Goal: Task Accomplishment & Management: Use online tool/utility

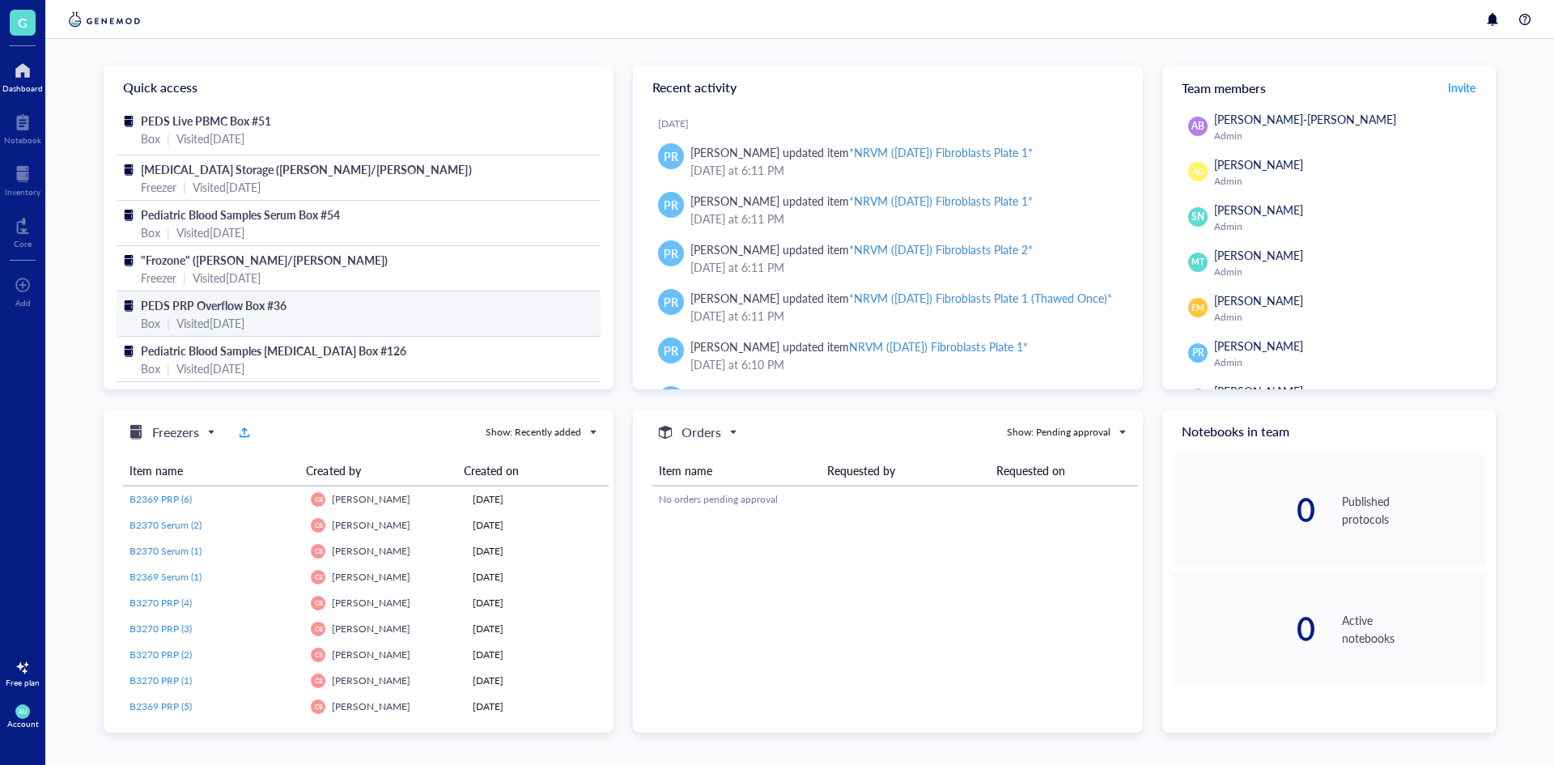
click at [190, 298] on span "PEDS PRP Overflow Box #36" at bounding box center [214, 305] width 146 height 16
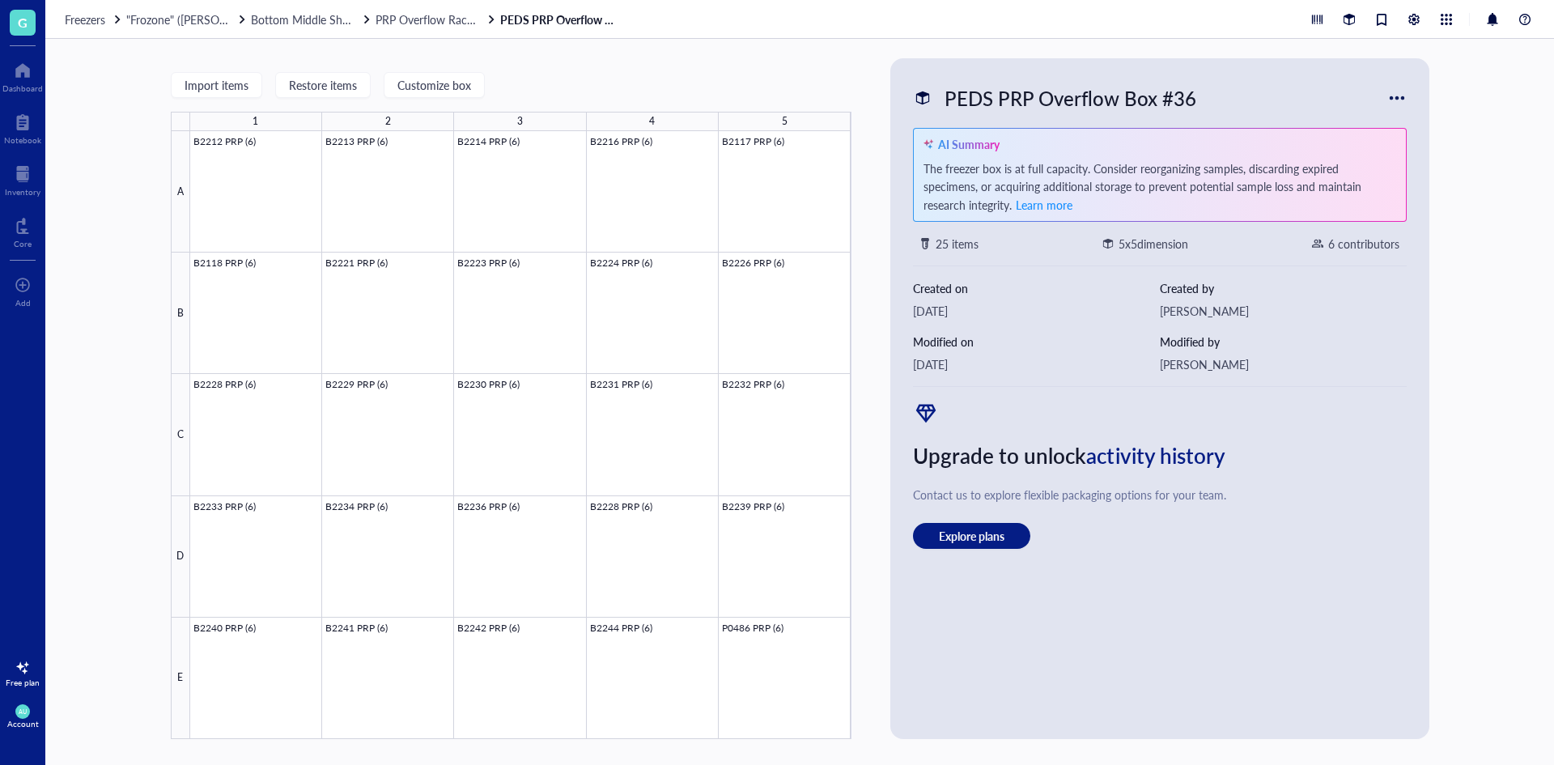
click at [403, 31] on div "Freezers "Frozone" (Garcia/Nakano) Bottom Middle Shelf PRP Overflow Rack #4 PED…" at bounding box center [799, 19] width 1509 height 39
click at [403, 30] on div "Freezers "Frozone" (Garcia/Nakano) Bottom Middle Shelf PRP Overflow Rack #4 PED…" at bounding box center [799, 19] width 1509 height 39
click at [399, 11] on span "PRP Overflow Rack #4" at bounding box center [432, 19] width 113 height 16
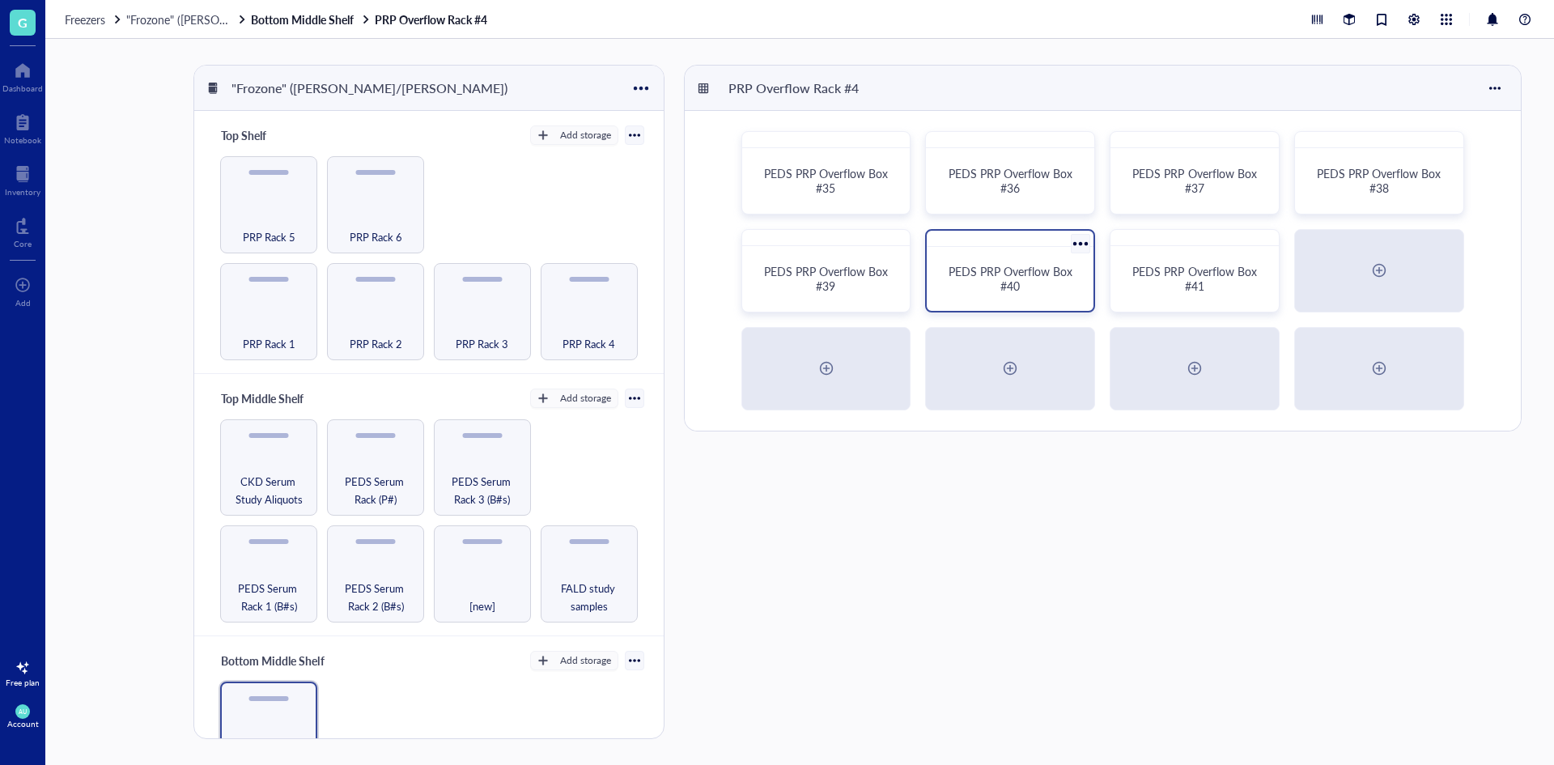
click at [968, 288] on div "PEDS PRP Overflow Box #40" at bounding box center [1010, 278] width 128 height 29
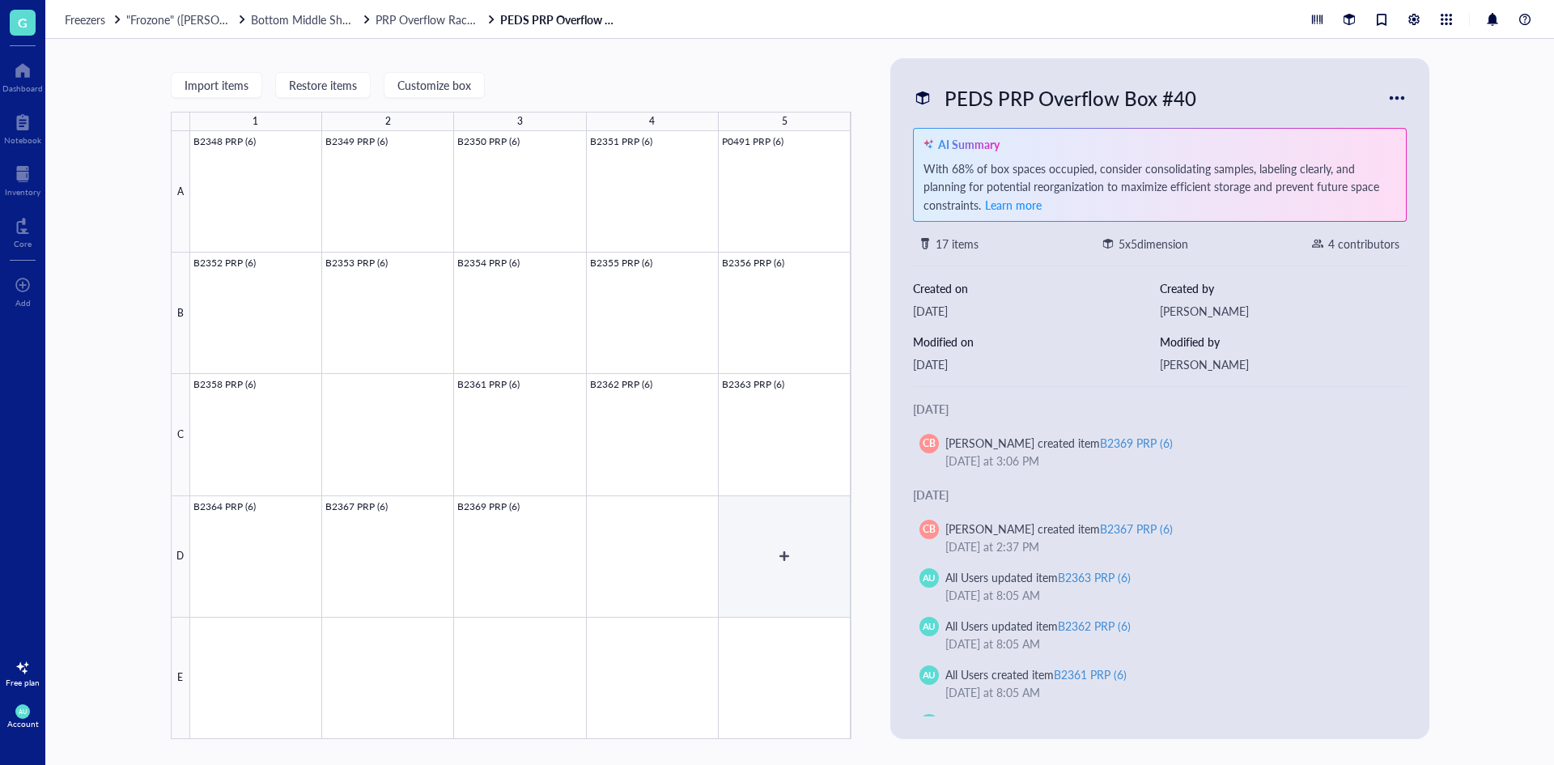
click at [754, 540] on div at bounding box center [520, 435] width 661 height 608
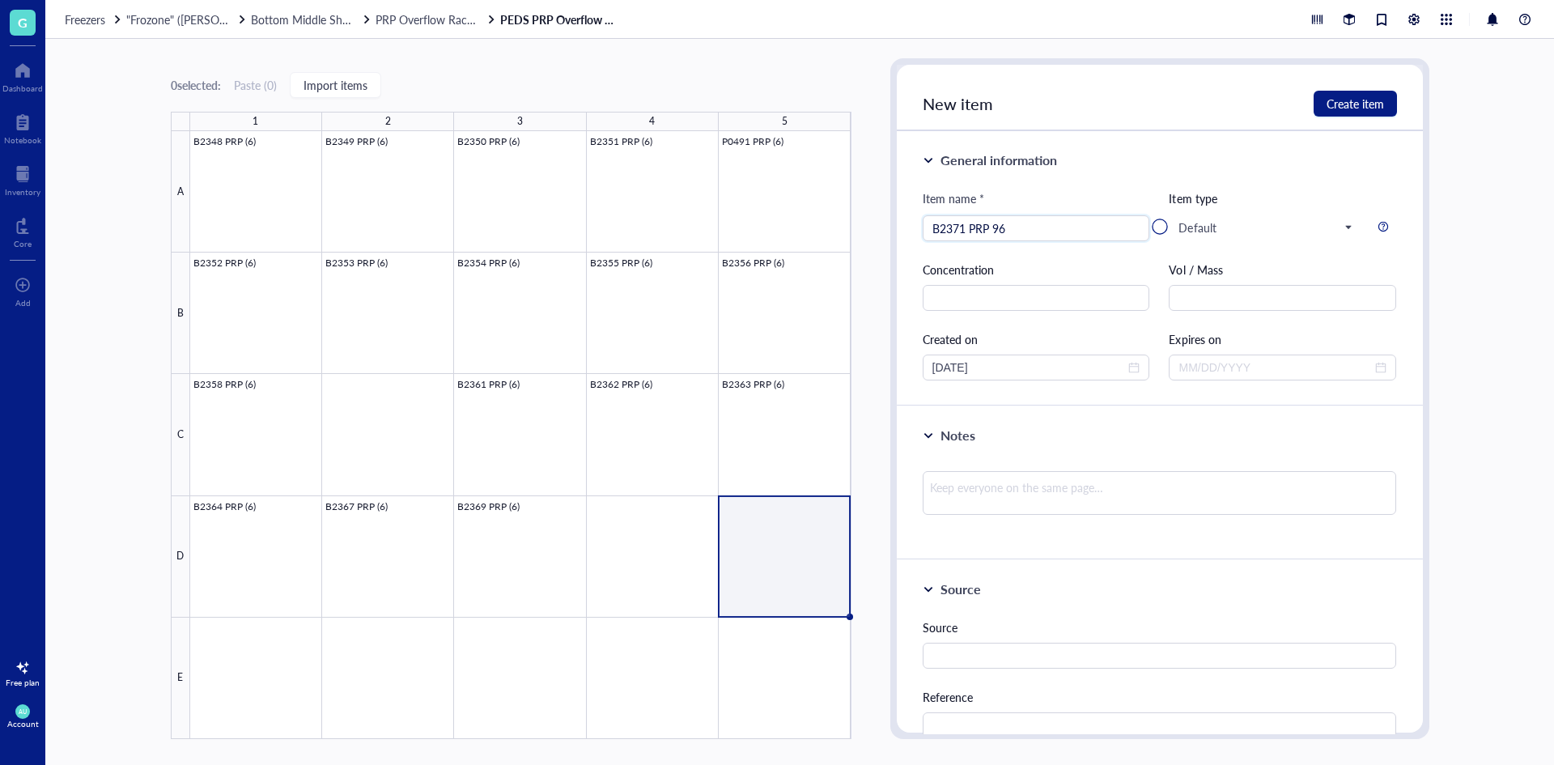
type input "B2371 PRP 960"
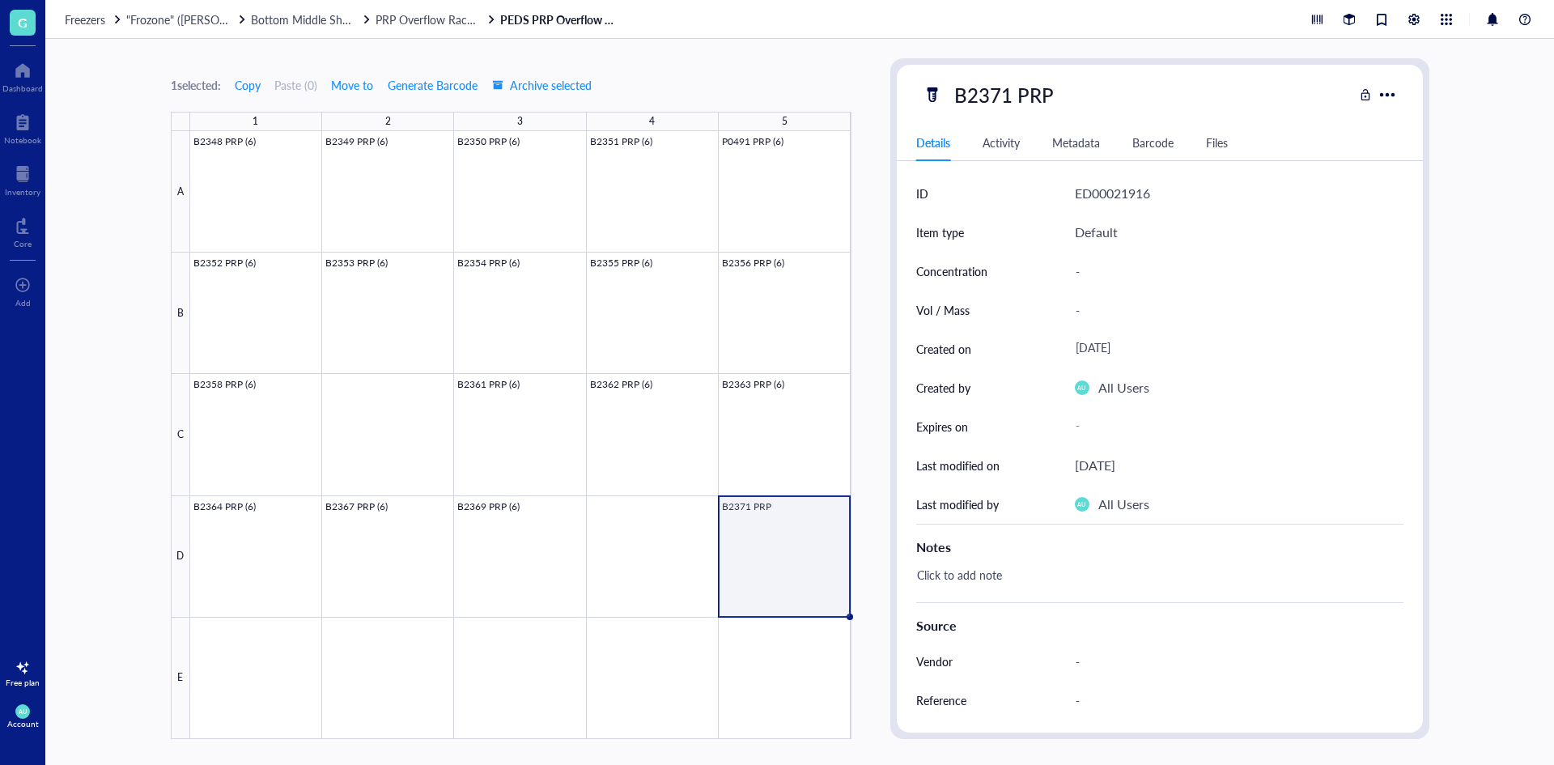
click at [1046, 86] on div "B2371 PRP" at bounding box center [1004, 95] width 114 height 34
type input "B2371 PRP (6)"
click at [1192, 94] on div "B2371 PRP (6)" at bounding box center [1138, 95] width 431 height 34
click at [1544, 516] on div "1 selected: Copy Paste ( 0 ) Move to Generate Barcode Archive selected 1 2 3 4 …" at bounding box center [799, 402] width 1509 height 726
click at [763, 676] on div at bounding box center [520, 435] width 661 height 608
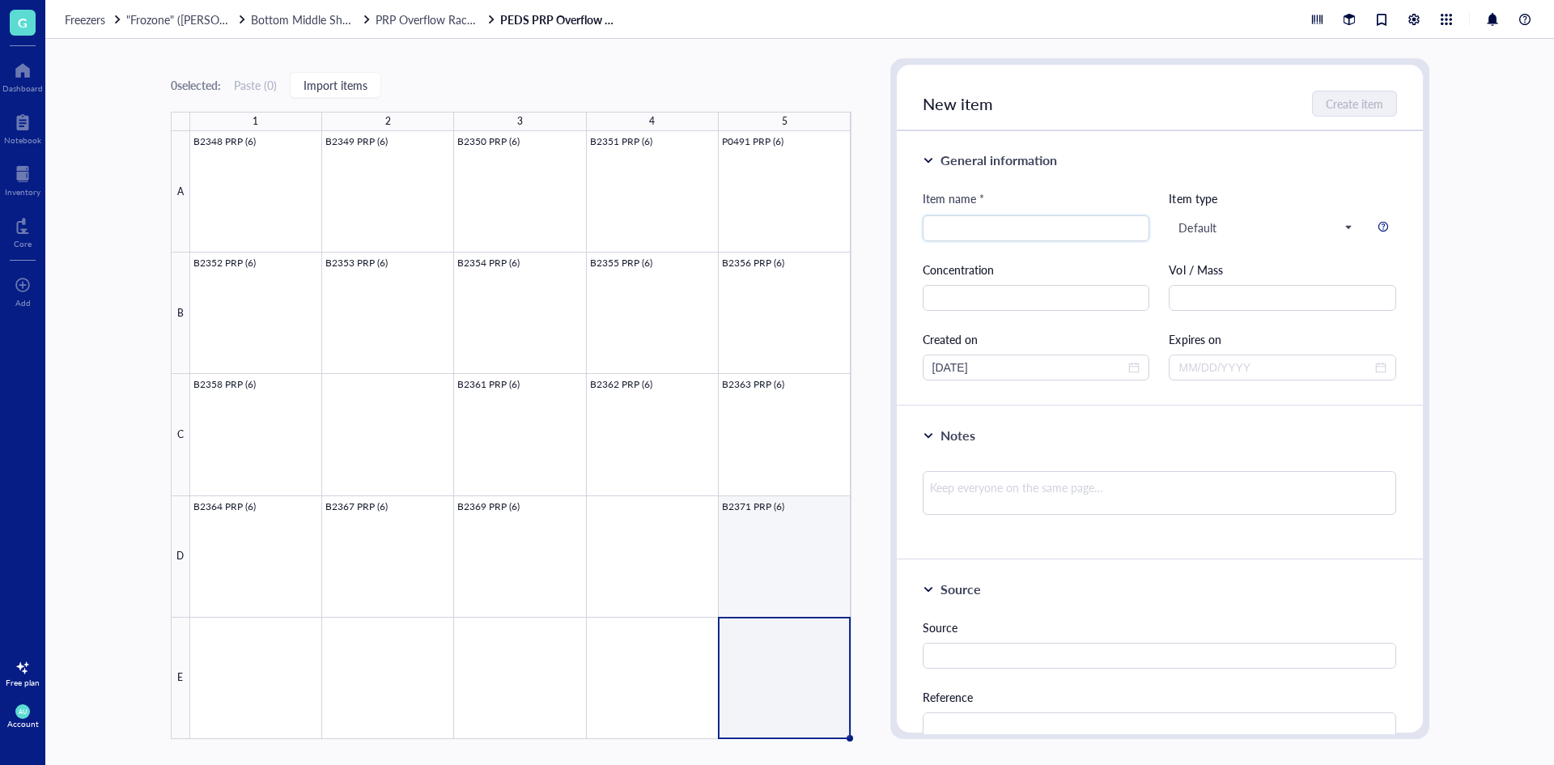
click at [763, 582] on div at bounding box center [520, 435] width 661 height 608
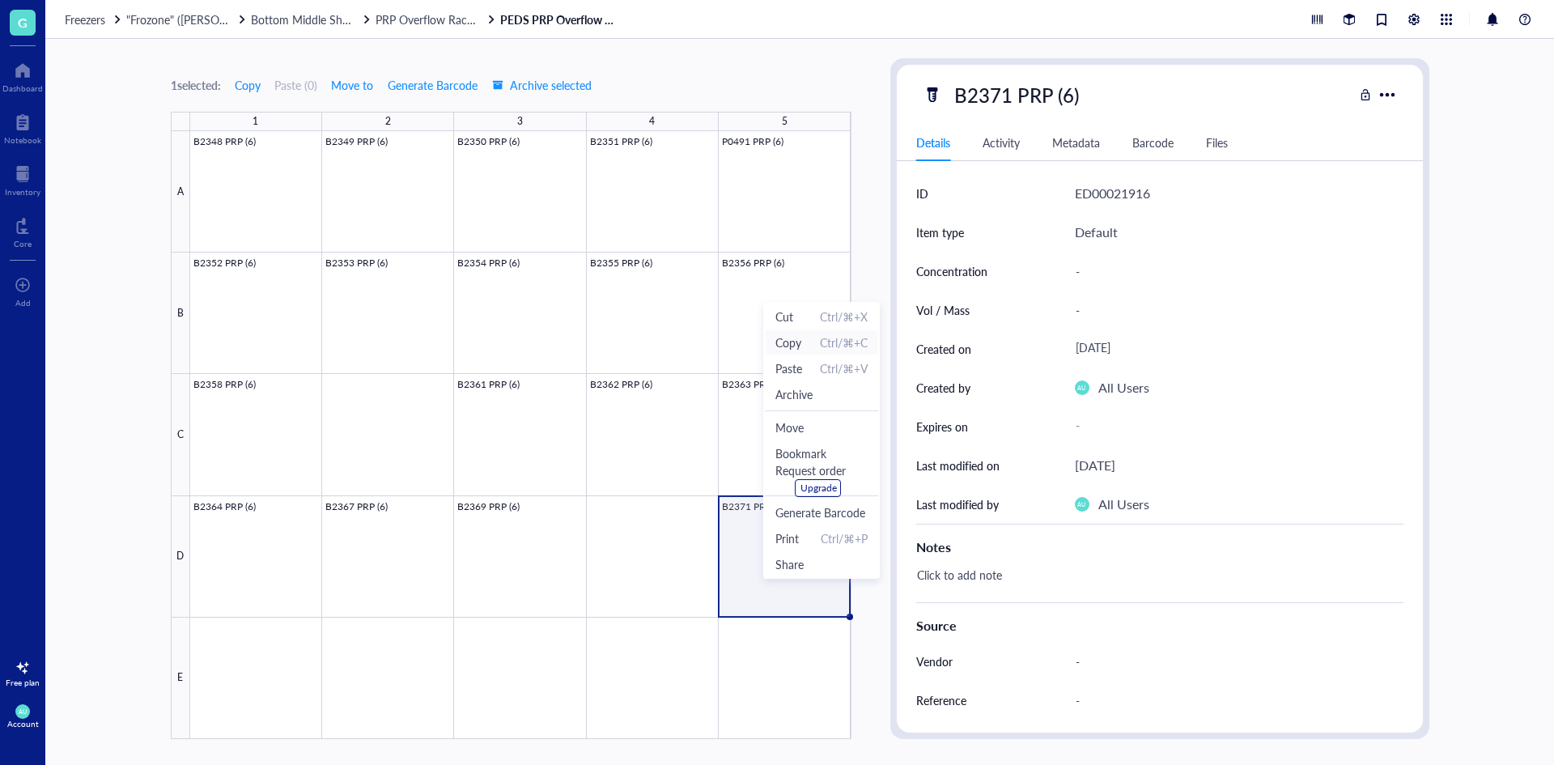
click at [792, 347] on span "Copy" at bounding box center [789, 343] width 26 height 18
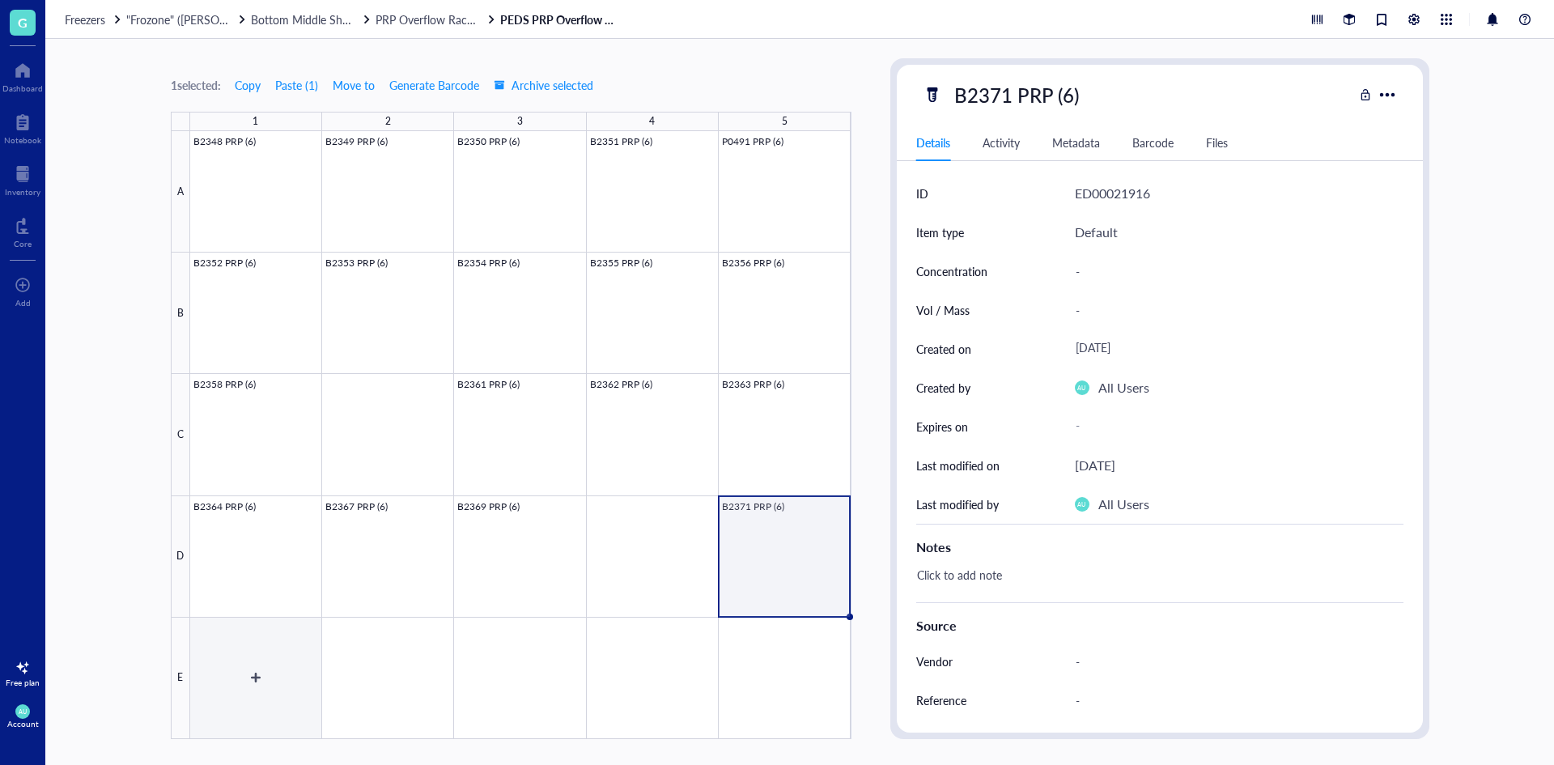
click at [291, 676] on div at bounding box center [520, 435] width 661 height 608
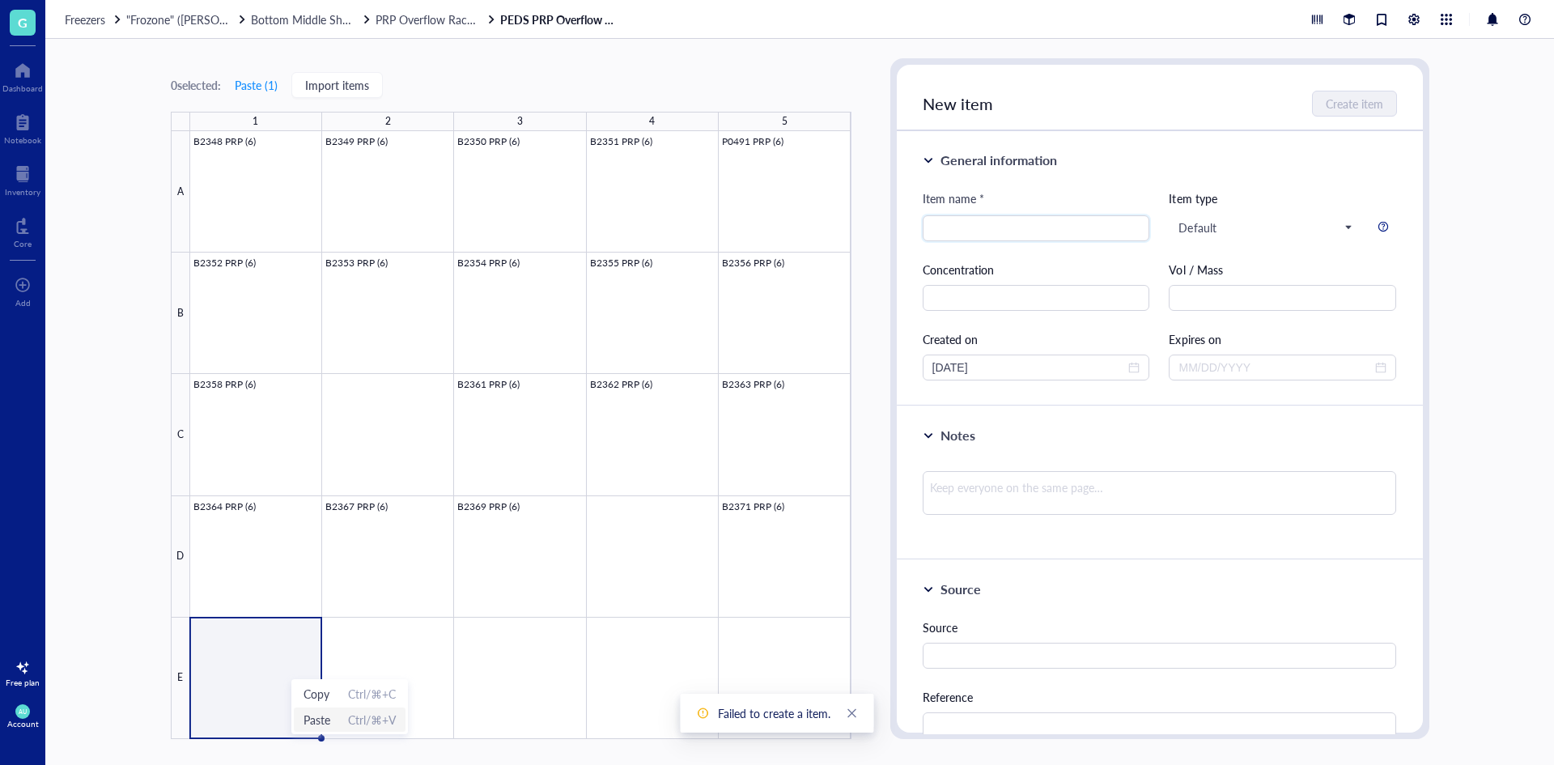
click at [327, 725] on span "Paste" at bounding box center [317, 720] width 27 height 18
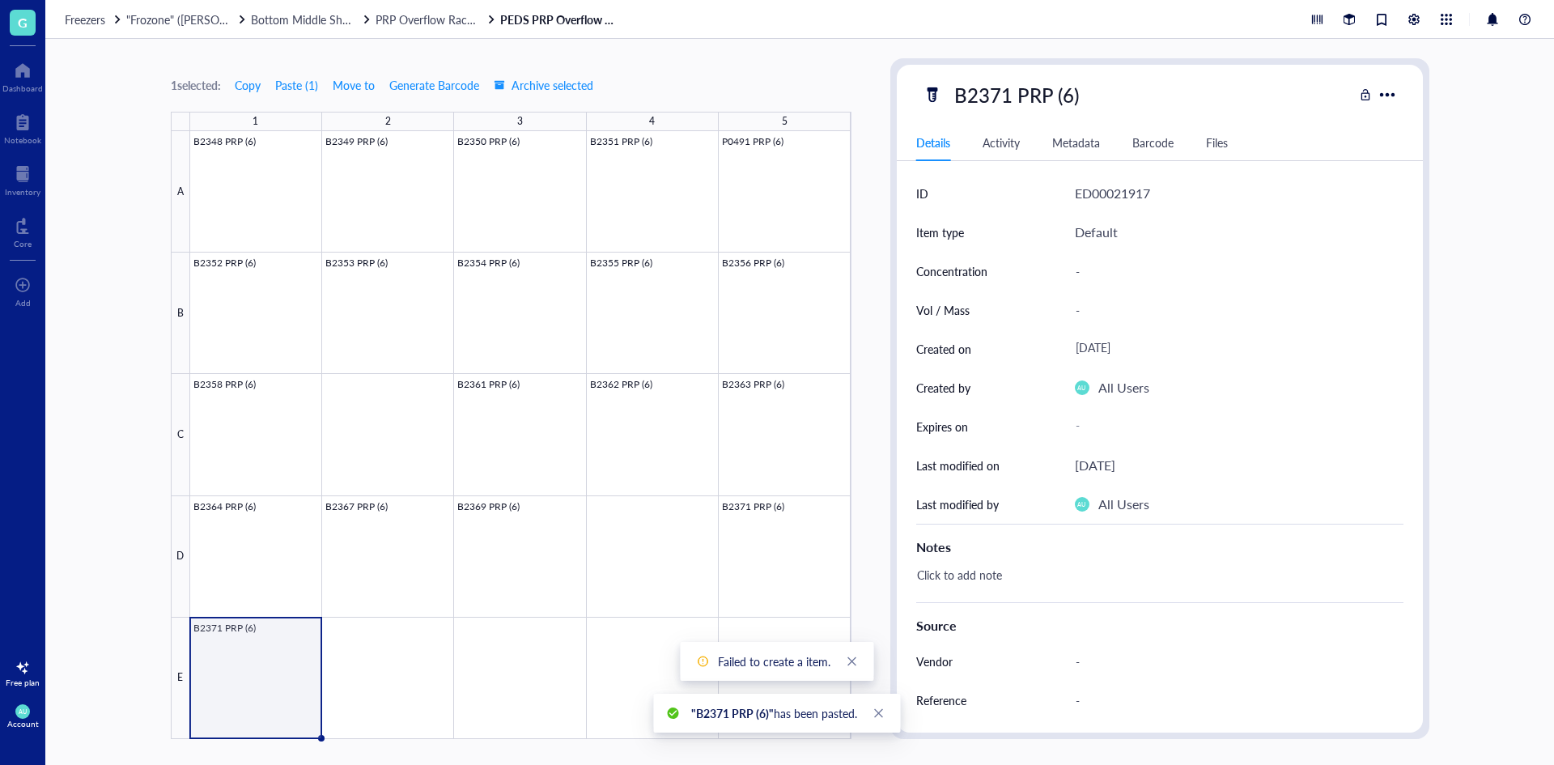
click at [1008, 97] on div "B2371 PRP (6)" at bounding box center [1016, 95] width 139 height 34
click at [1008, 96] on input "B2371 PRP (6)" at bounding box center [1033, 95] width 170 height 32
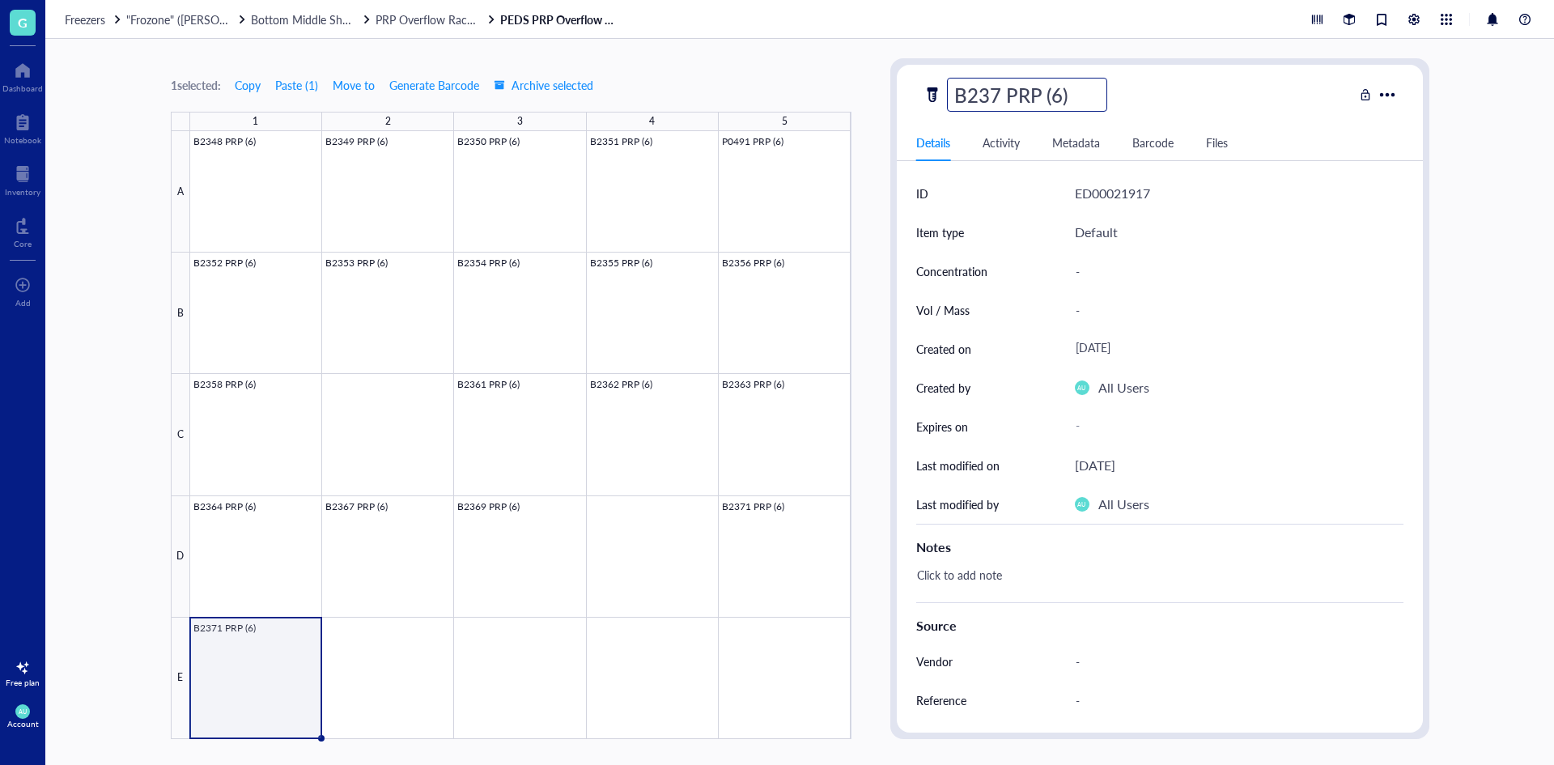
type input "B2373 PRP (6)"
click at [1139, 96] on div "B2373 PRP (6)" at bounding box center [1138, 95] width 431 height 34
click at [325, 19] on span "Bottom Middle Shelf" at bounding box center [303, 19] width 104 height 16
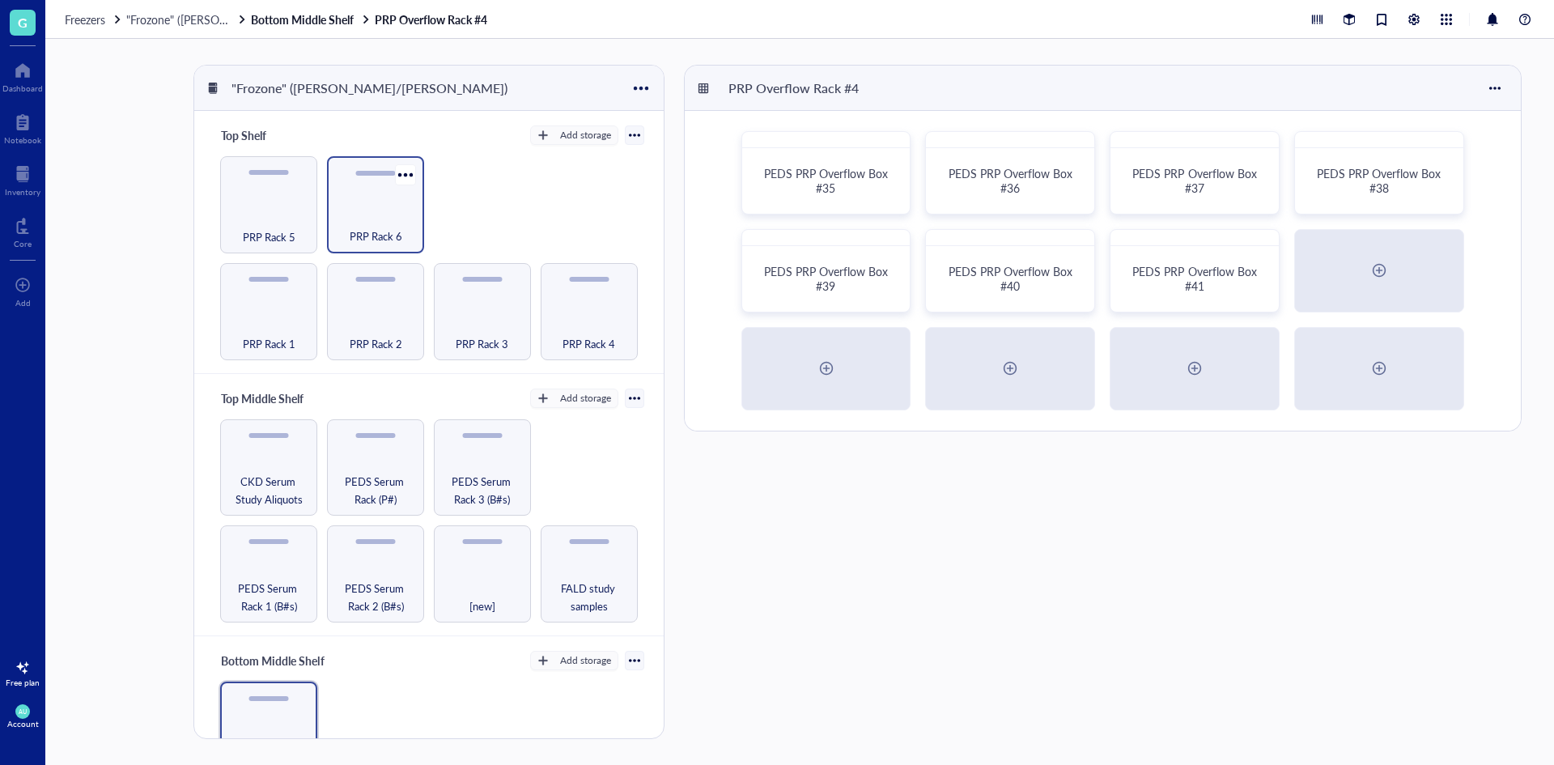
click at [354, 230] on span "PRP Rack 6" at bounding box center [376, 236] width 53 height 18
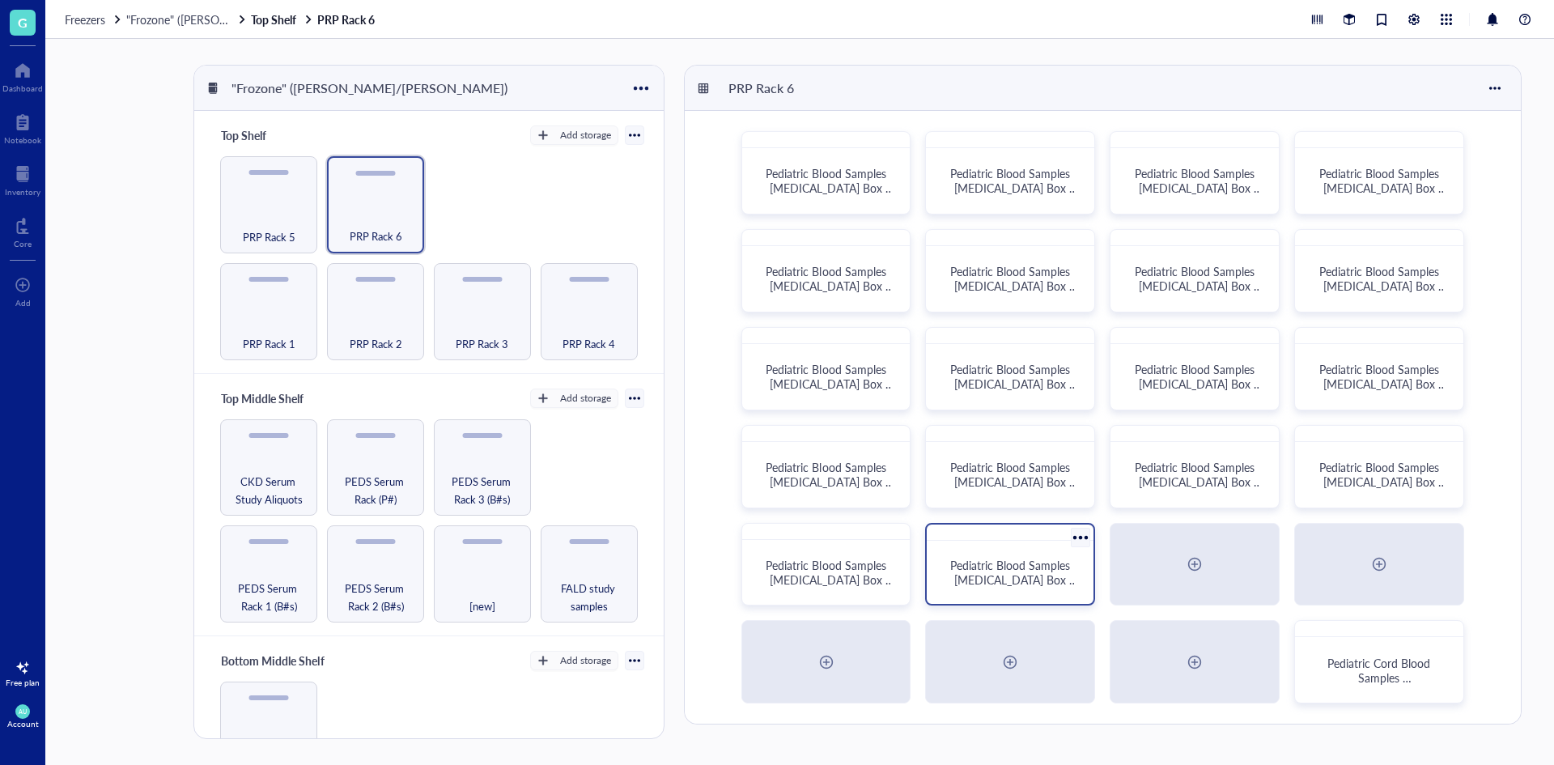
click at [973, 570] on span "Pediatric Blood Samples [MEDICAL_DATA] Box #137" at bounding box center [1014, 579] width 128 height 45
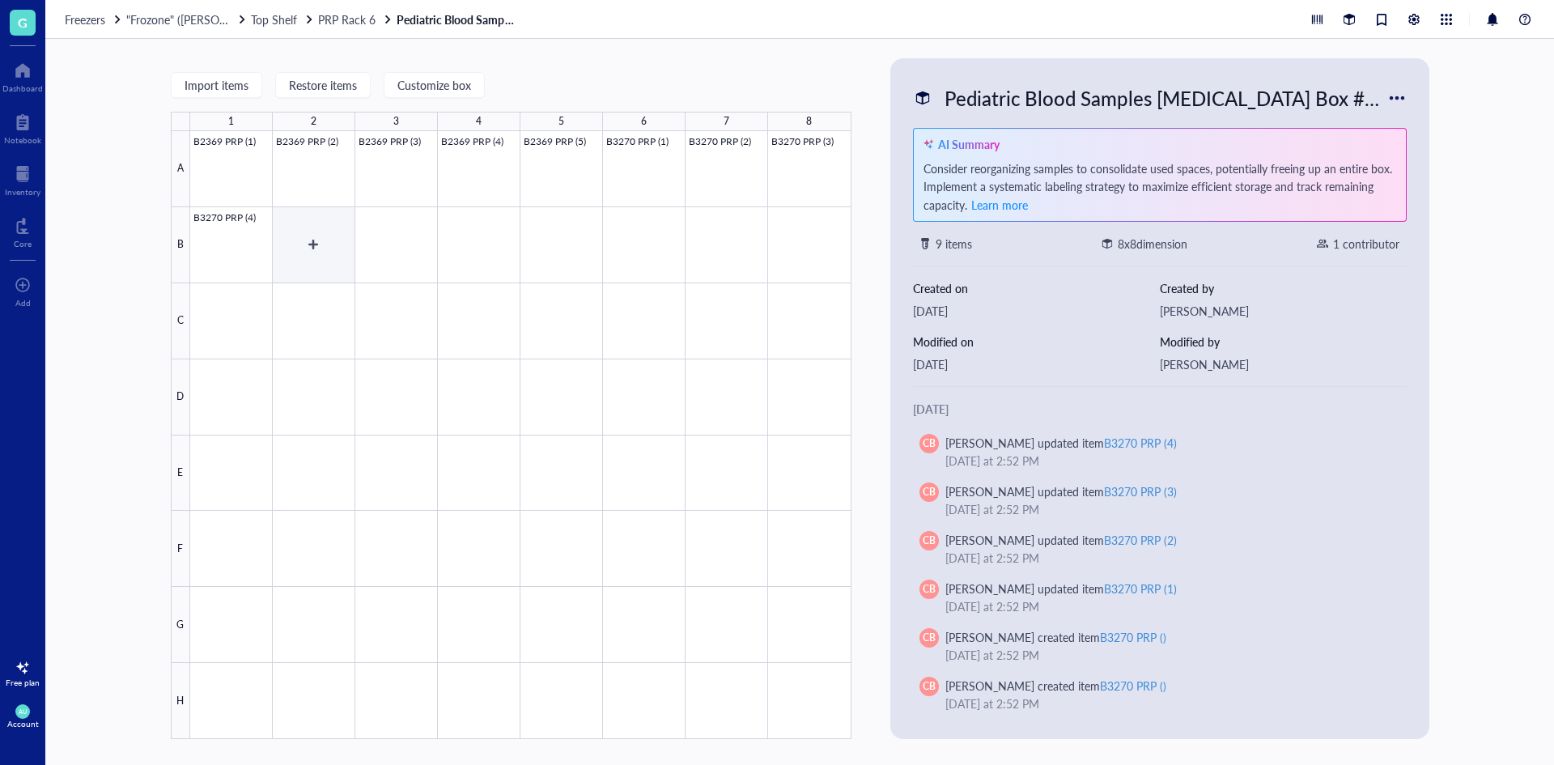
click at [338, 245] on div at bounding box center [520, 435] width 661 height 608
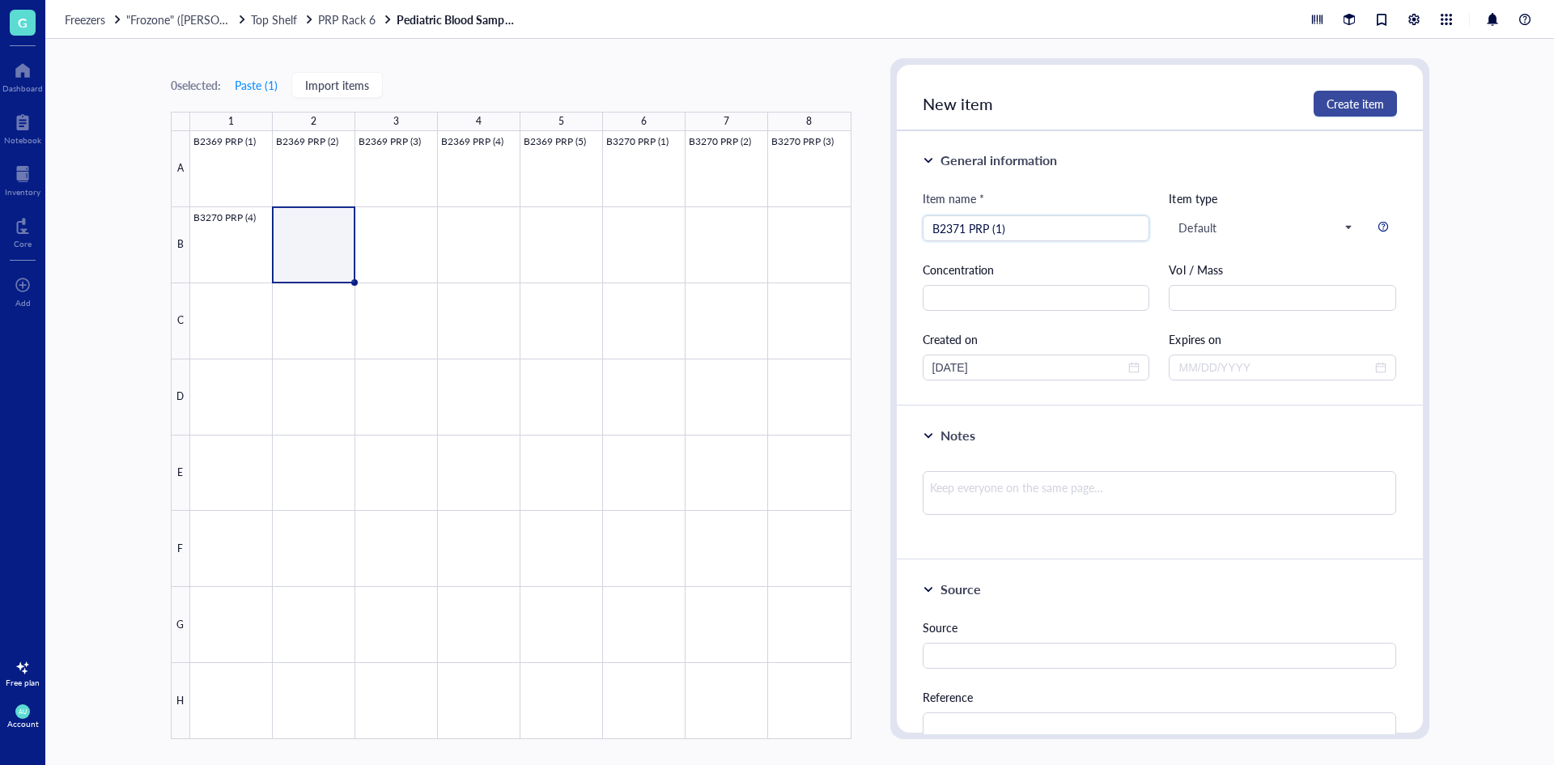
type input "B2371 PRP (1)"
click at [1380, 107] on span "Create item" at bounding box center [1355, 103] width 57 height 13
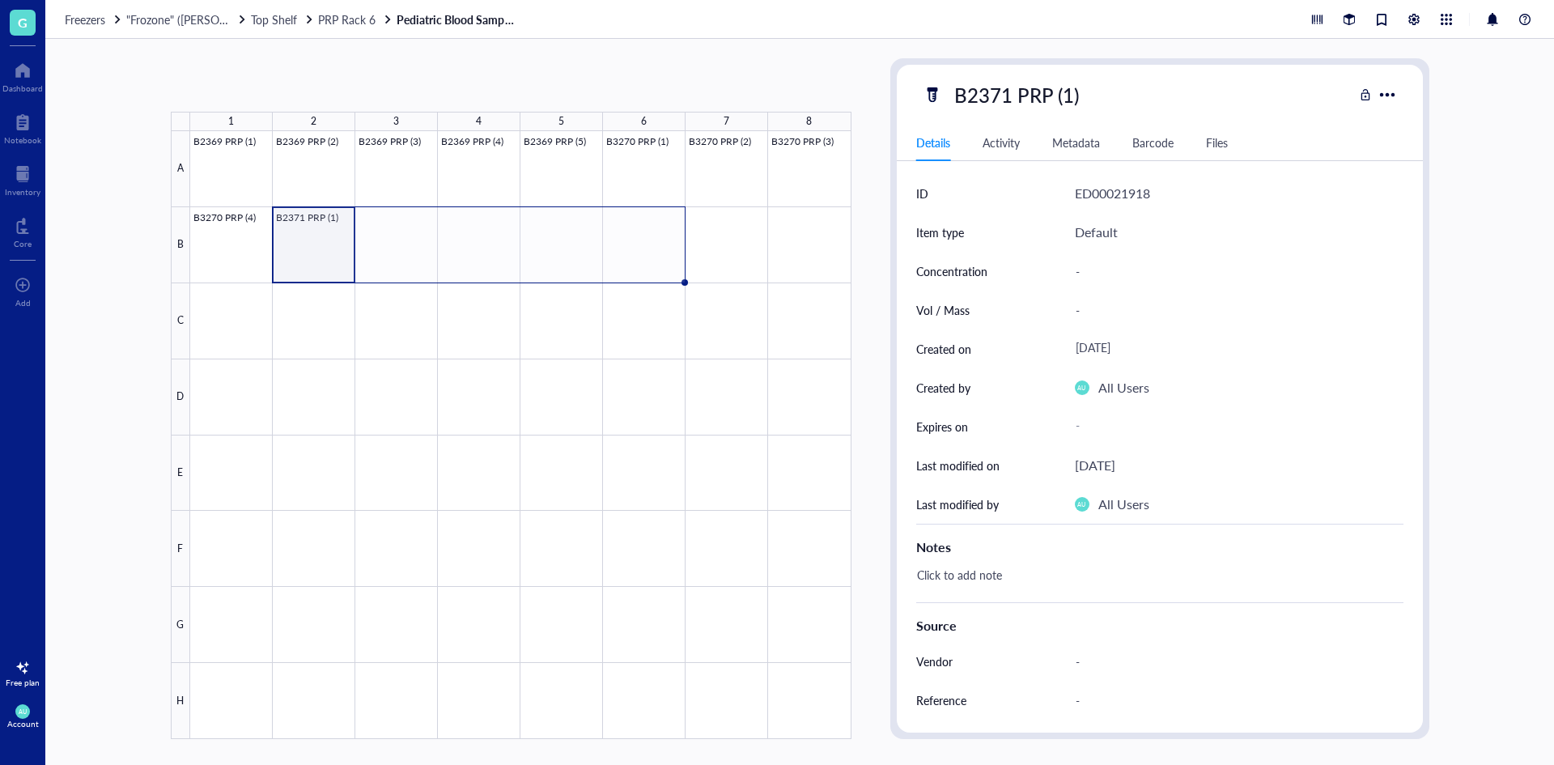
drag, startPoint x: 353, startPoint y: 284, endPoint x: 618, endPoint y: 265, distance: 265.4
click at [0, 0] on div "B2369 PRP (1) B2369 PRP (2) B2369 PRP (3) B2369 PRP (4) B2369 PRP (5) B3270 PRP…" at bounding box center [0, 0] width 0 height 0
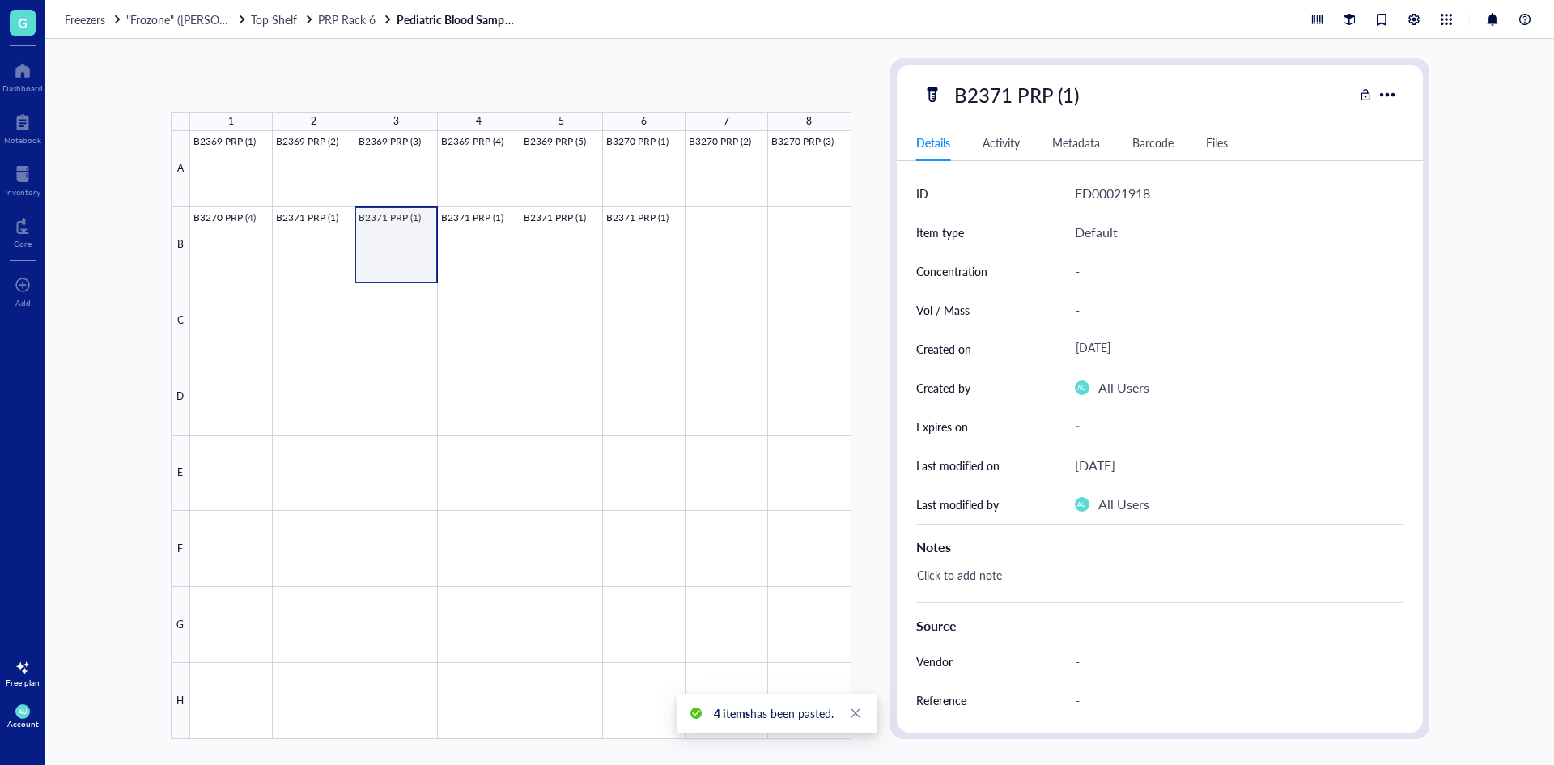
click at [414, 230] on div at bounding box center [520, 435] width 661 height 608
click at [1073, 91] on div "B2371 PRP (1)" at bounding box center [1016, 95] width 139 height 34
click at [1073, 91] on input "B2371 PRP (1)" at bounding box center [1033, 95] width 170 height 32
type input "B2371 PRP (2)"
click at [1146, 100] on div "B2371 PRP (2)" at bounding box center [1138, 95] width 431 height 34
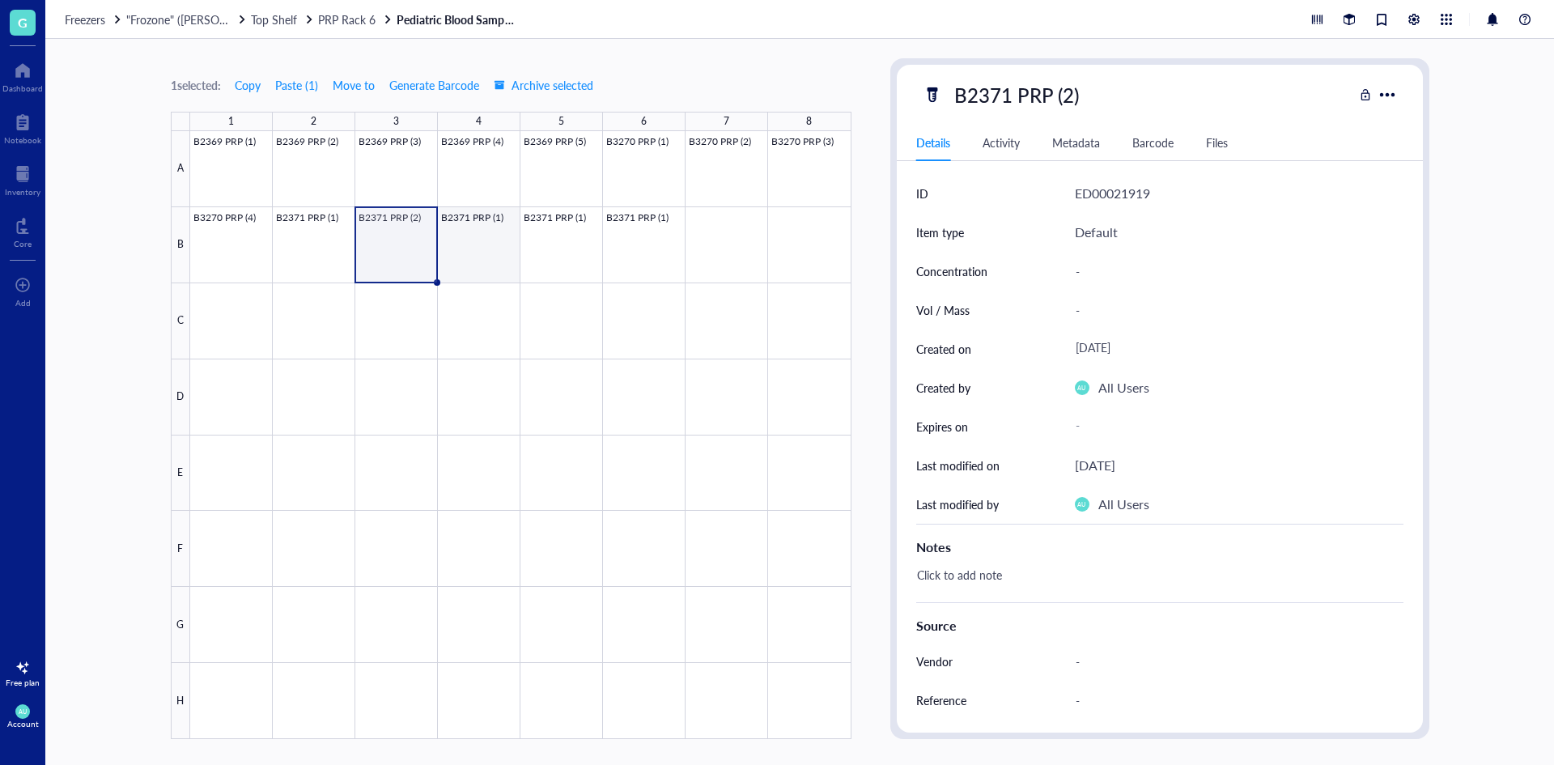
click at [485, 216] on div at bounding box center [520, 435] width 661 height 608
click at [1067, 97] on div "B2371 PRP (1)" at bounding box center [1016, 95] width 139 height 34
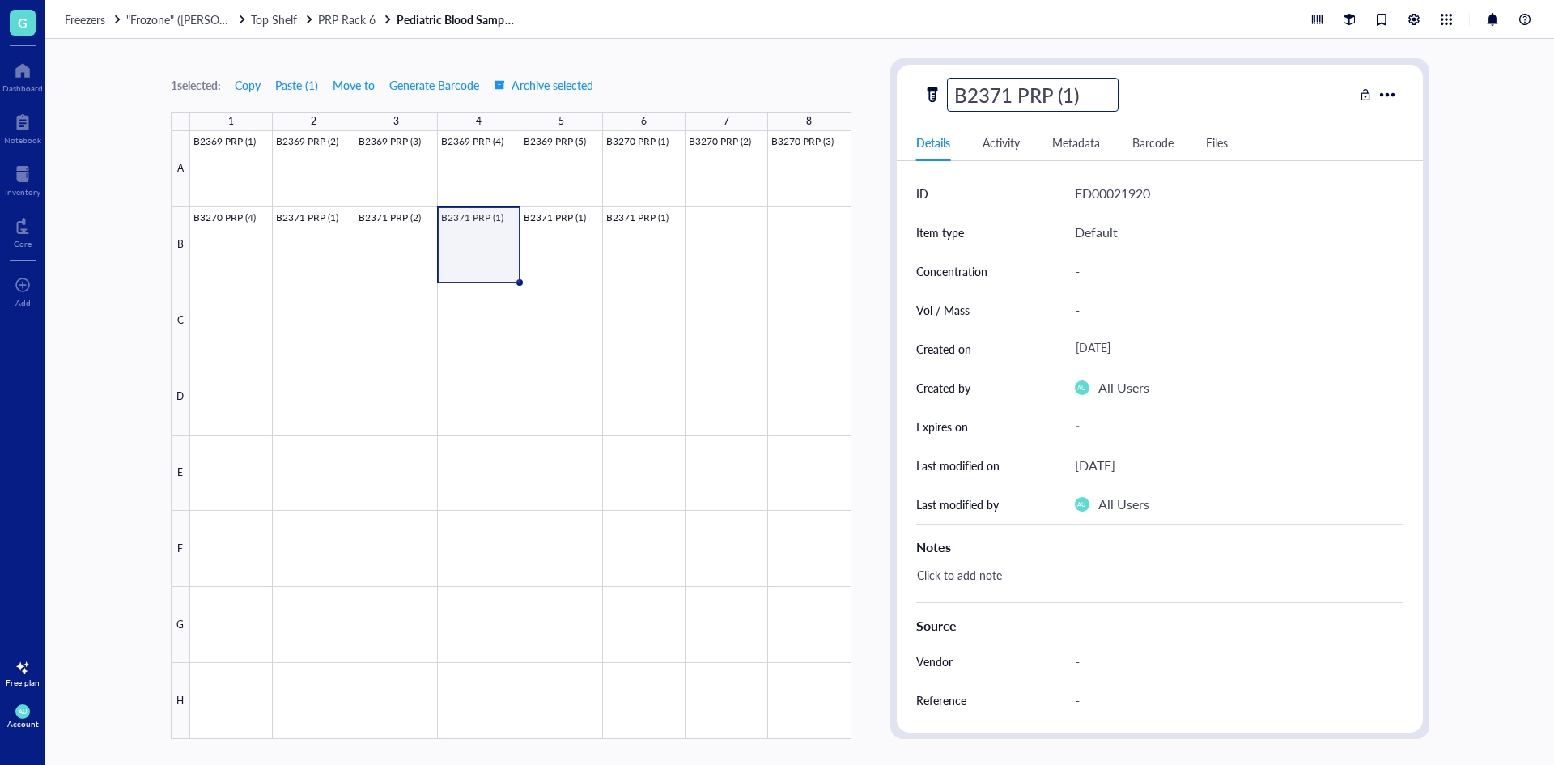
click at [1072, 92] on input "B2371 PRP (1)" at bounding box center [1033, 95] width 170 height 32
type input "B2371 PRP (3)"
click at [1180, 97] on div "B2371 PRP (3)" at bounding box center [1138, 95] width 431 height 34
click at [586, 236] on div at bounding box center [520, 435] width 661 height 608
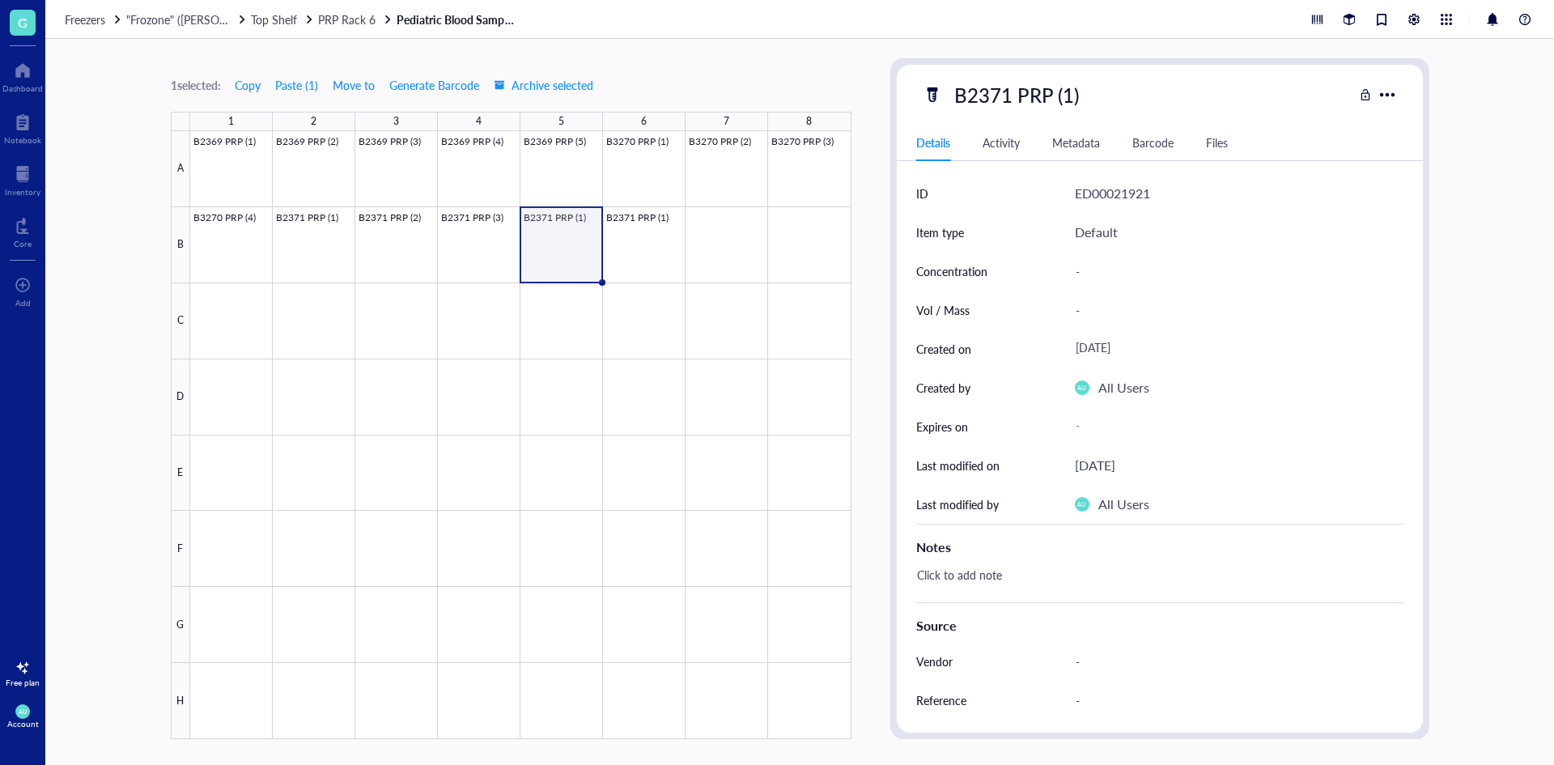
click at [1069, 93] on div "B2371 PRP (1)" at bounding box center [1016, 95] width 139 height 34
click at [1068, 93] on input "B2371 PRP (1)" at bounding box center [1033, 95] width 170 height 32
type input "B2371 PRP (4)"
click at [1188, 88] on div "B2371 PRP (4)" at bounding box center [1138, 95] width 431 height 34
click at [638, 248] on div at bounding box center [520, 435] width 661 height 608
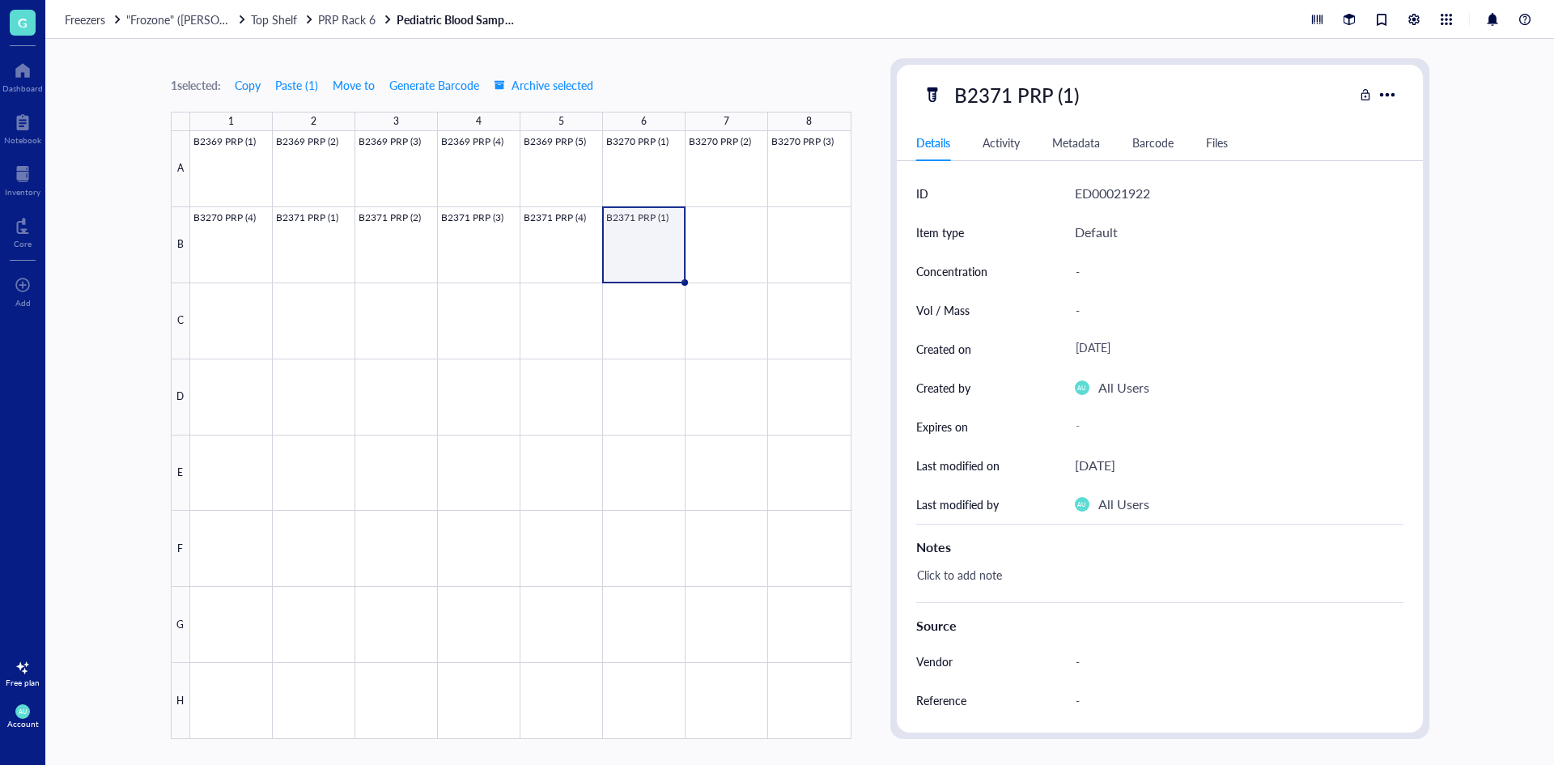
click at [1067, 97] on div "B2371 PRP (1)" at bounding box center [1016, 95] width 139 height 34
click at [1068, 92] on input "B2371 PRP (1)" at bounding box center [1033, 95] width 170 height 32
type input "B2371 PRP (5)"
click at [1214, 111] on div "B2371 PRP (5)" at bounding box center [1138, 95] width 431 height 34
click at [730, 249] on div at bounding box center [520, 435] width 661 height 608
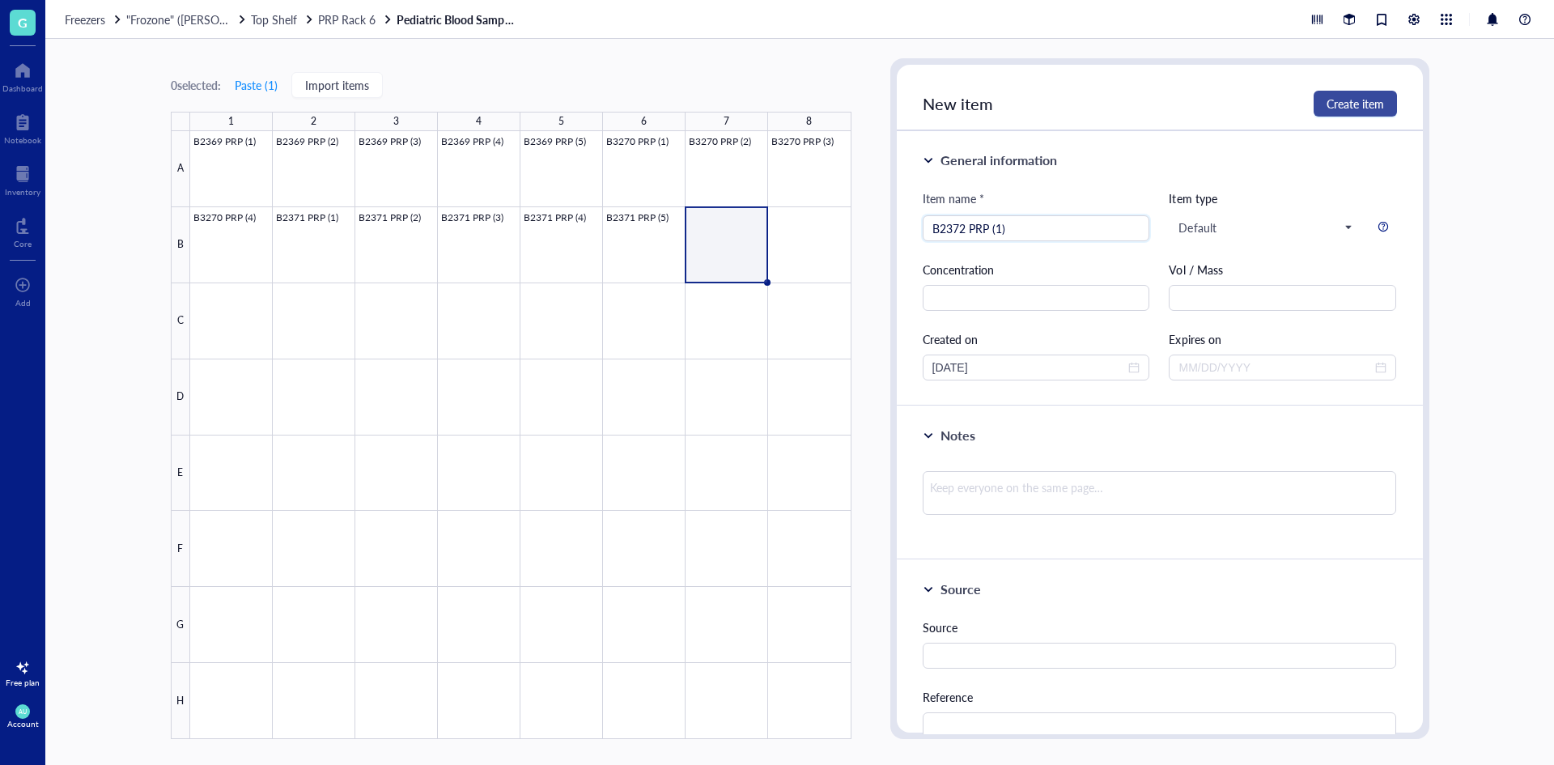
type input "B2372 PRP (1)"
click at [1355, 100] on span "Create item" at bounding box center [1355, 103] width 57 height 13
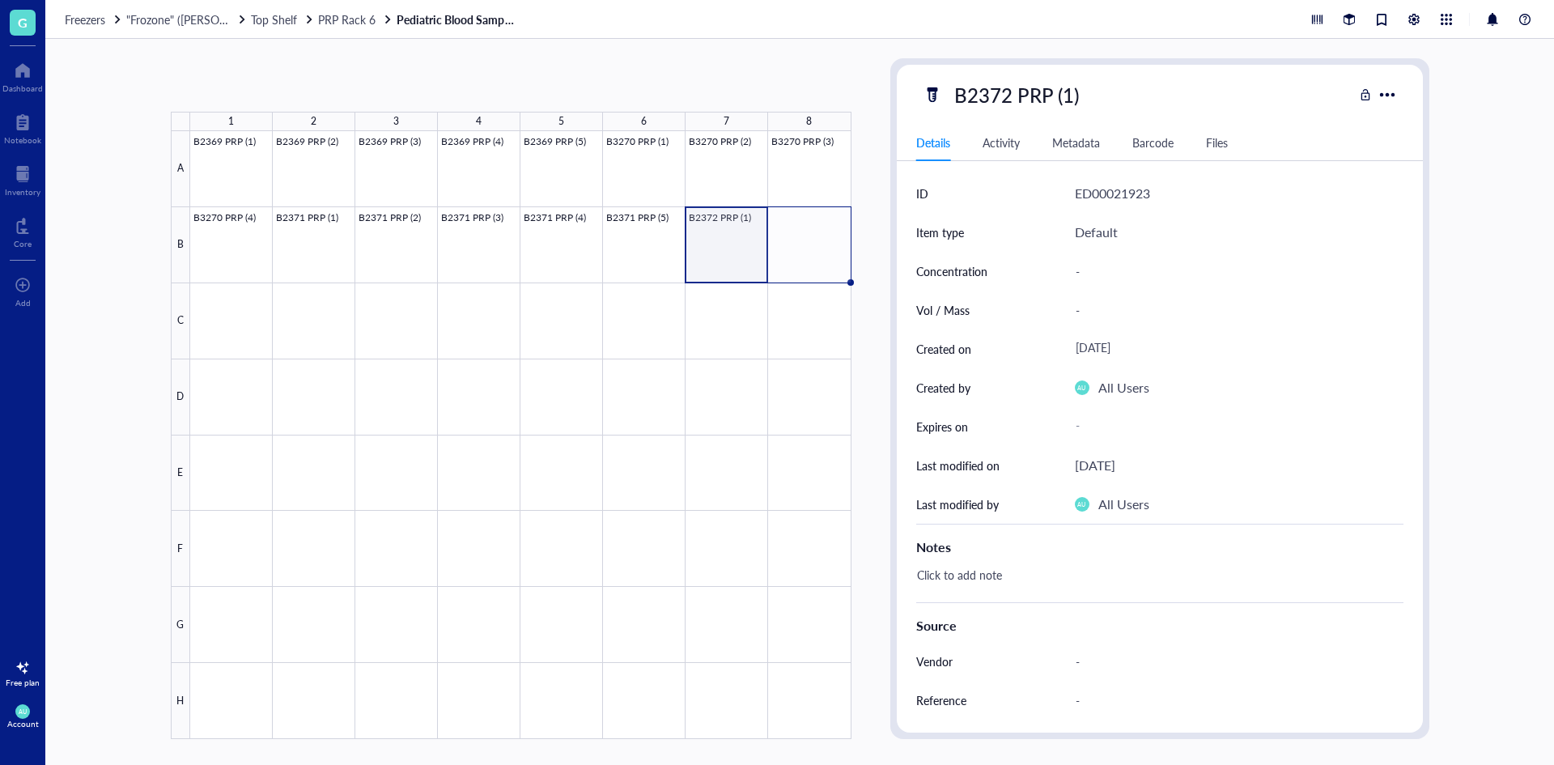
drag, startPoint x: 767, startPoint y: 283, endPoint x: 801, endPoint y: 279, distance: 34.2
click at [0, 0] on div "B2369 PRP (1) B2369 PRP (2) B2369 PRP (3) B2369 PRP (4) B2369 PRP (5) B3270 PRP…" at bounding box center [0, 0] width 0 height 0
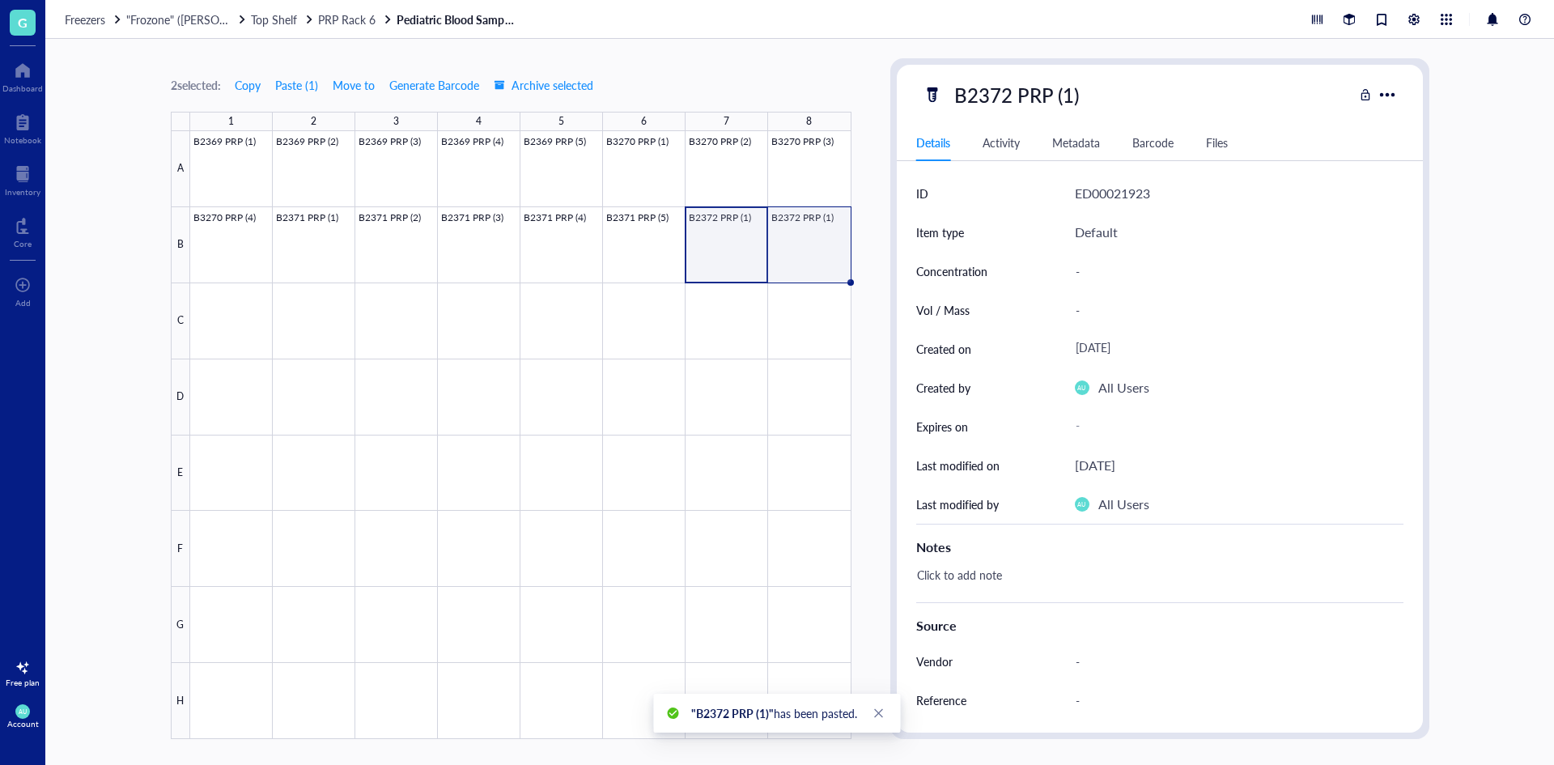
click at [817, 251] on div at bounding box center [520, 435] width 661 height 608
click at [1072, 99] on div "B2372 PRP (1)" at bounding box center [1016, 95] width 139 height 34
click at [1072, 91] on input "B2372 PRP (1)" at bounding box center [1033, 95] width 170 height 32
type input "B2372 PRP (2)"
click at [1141, 93] on div "B2372 PRP (2)" at bounding box center [1138, 95] width 431 height 34
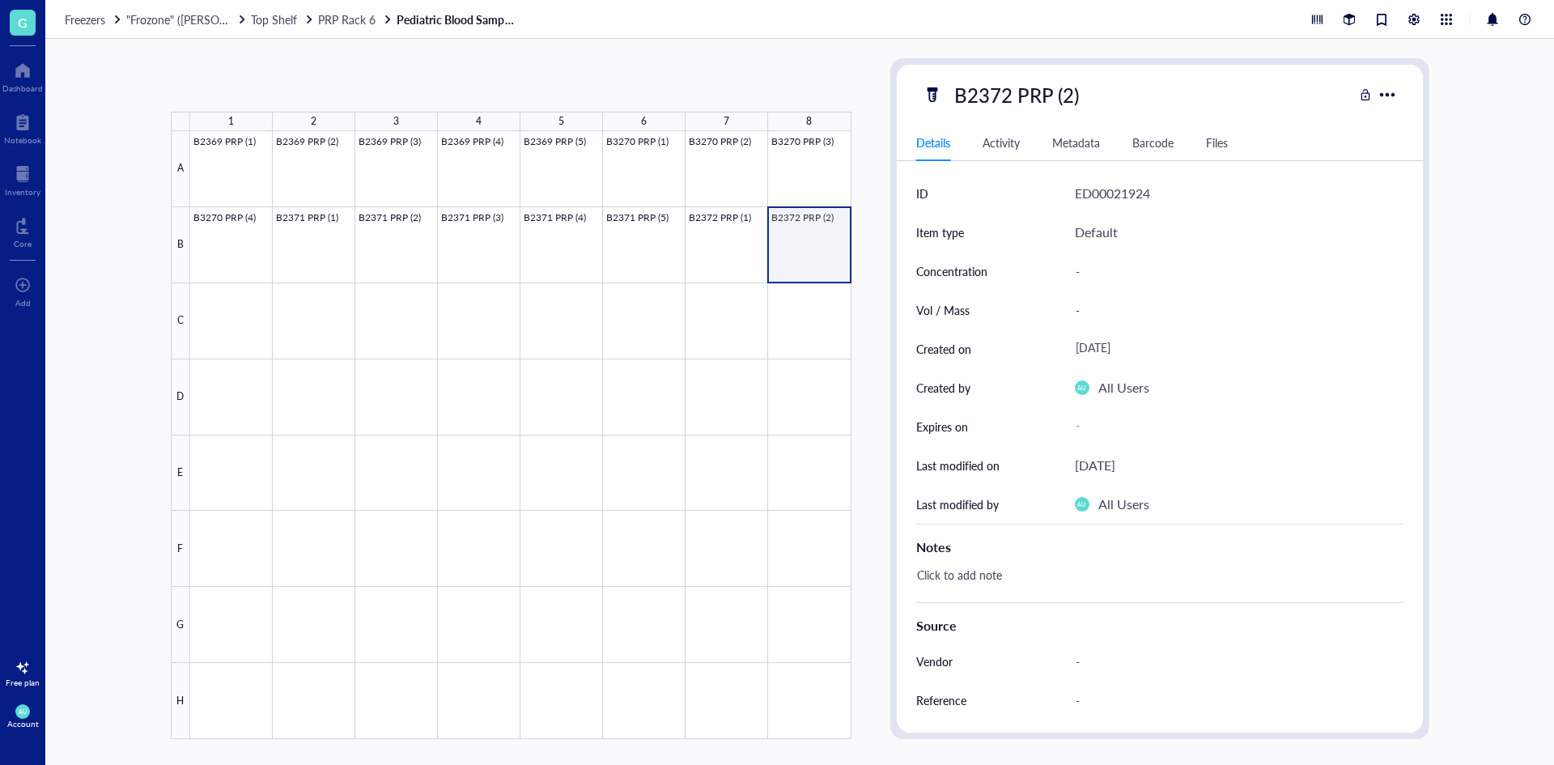
click at [830, 244] on div at bounding box center [520, 435] width 661 height 608
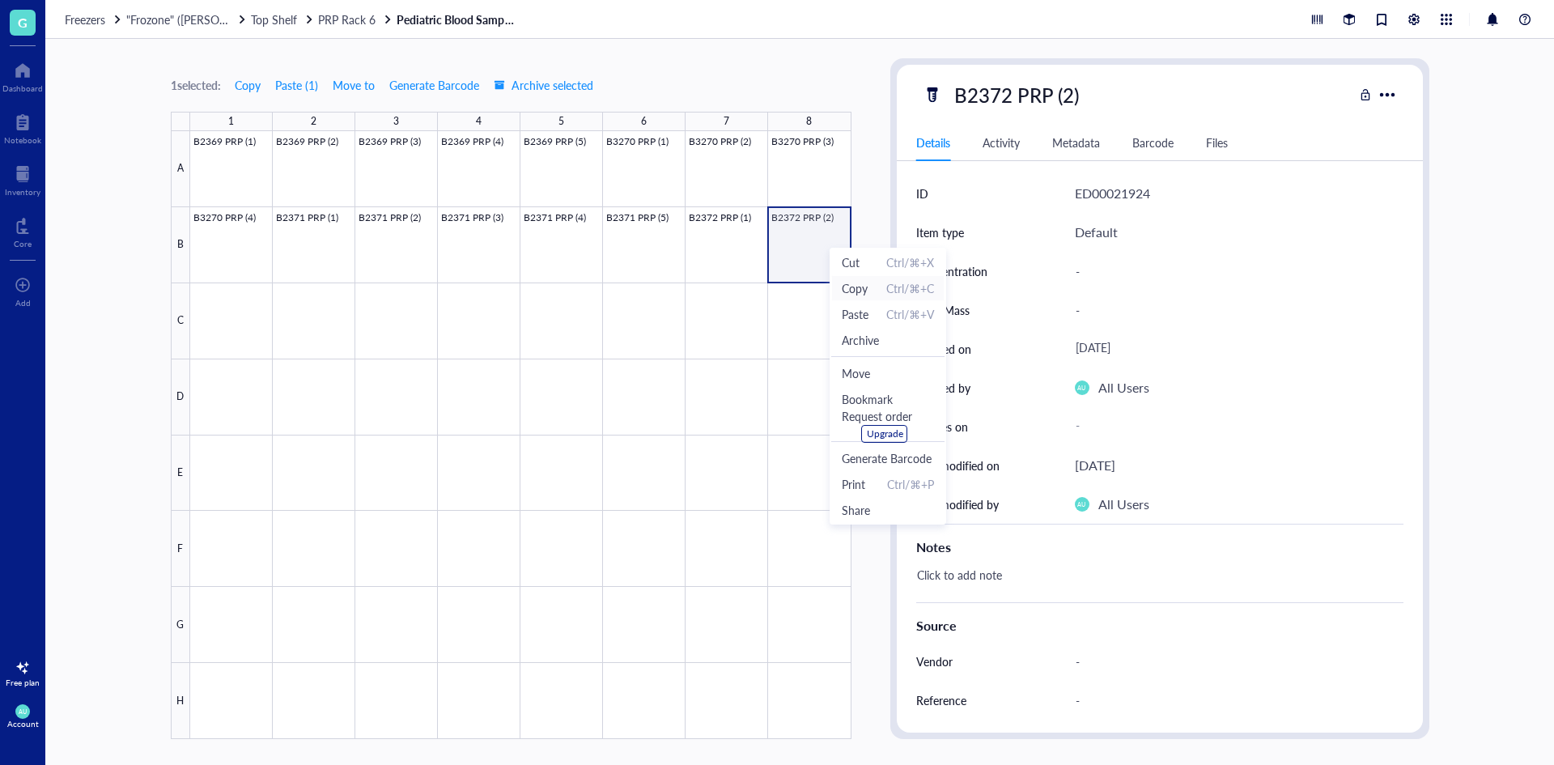
click at [868, 281] on span "Copy" at bounding box center [855, 288] width 26 height 18
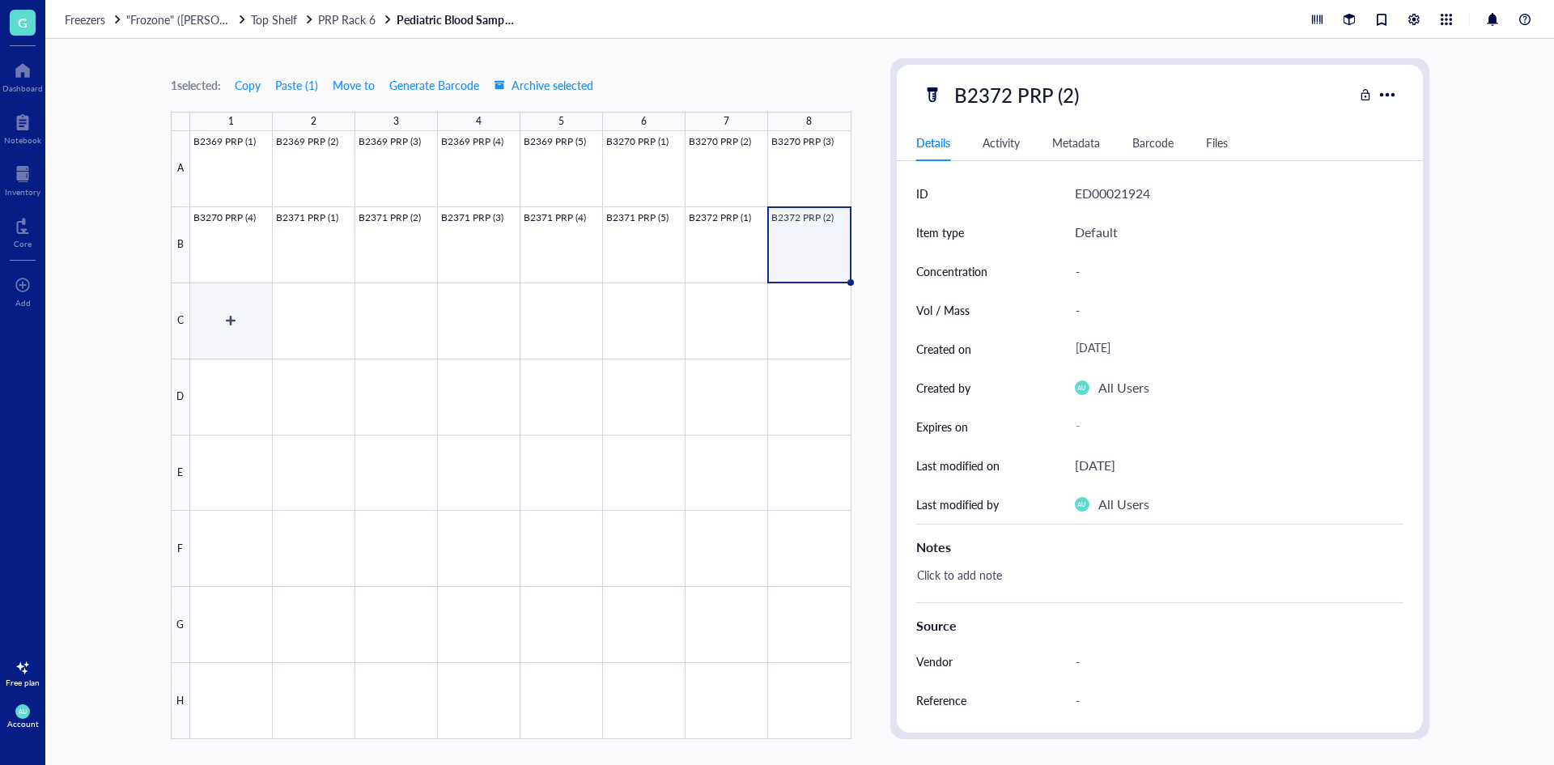
click at [203, 304] on div at bounding box center [520, 435] width 661 height 608
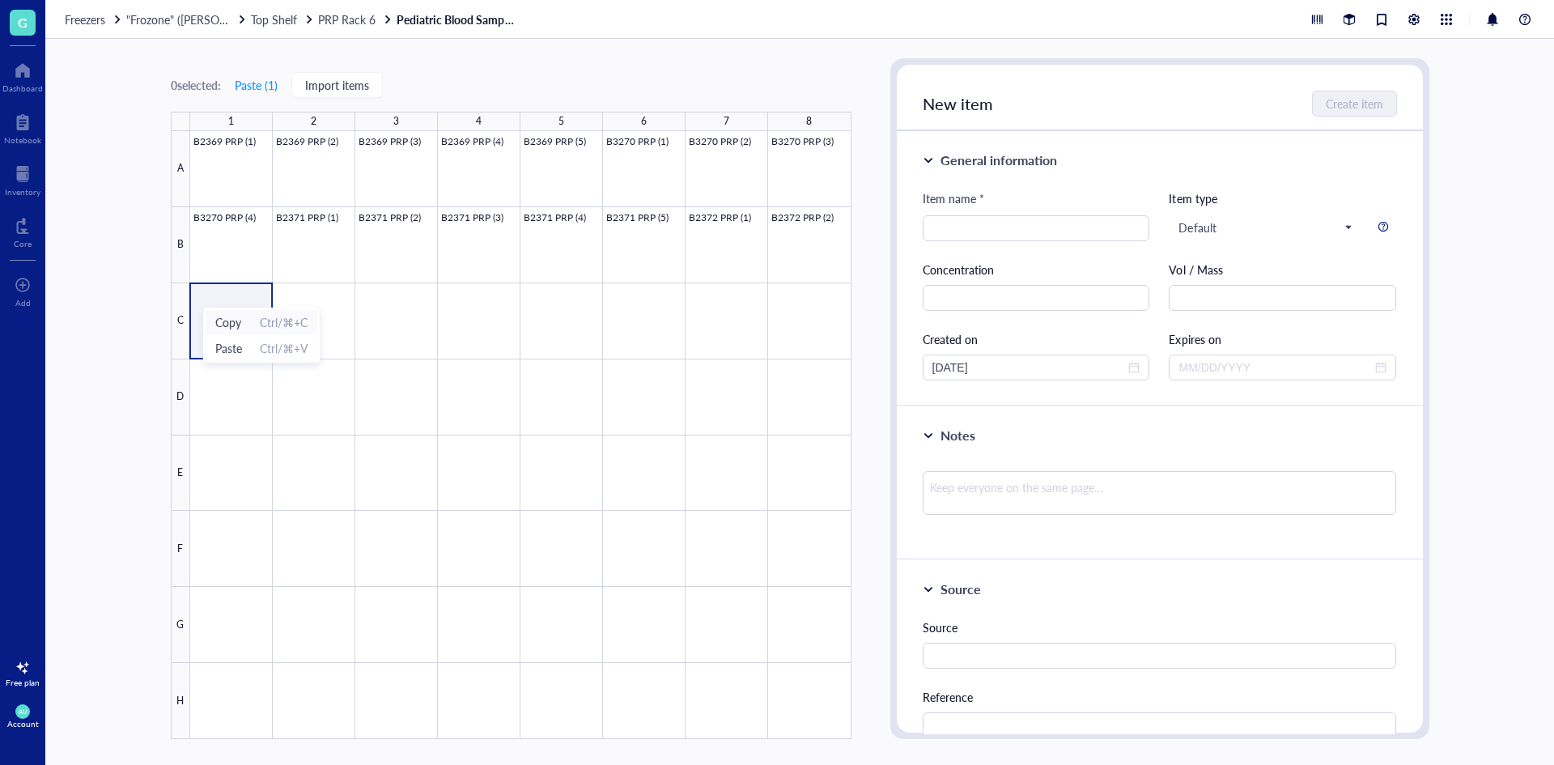
click at [233, 325] on span "Copy" at bounding box center [228, 322] width 26 height 18
click at [276, 366] on span "Paste" at bounding box center [275, 370] width 27 height 18
click at [802, 233] on div at bounding box center [520, 435] width 661 height 608
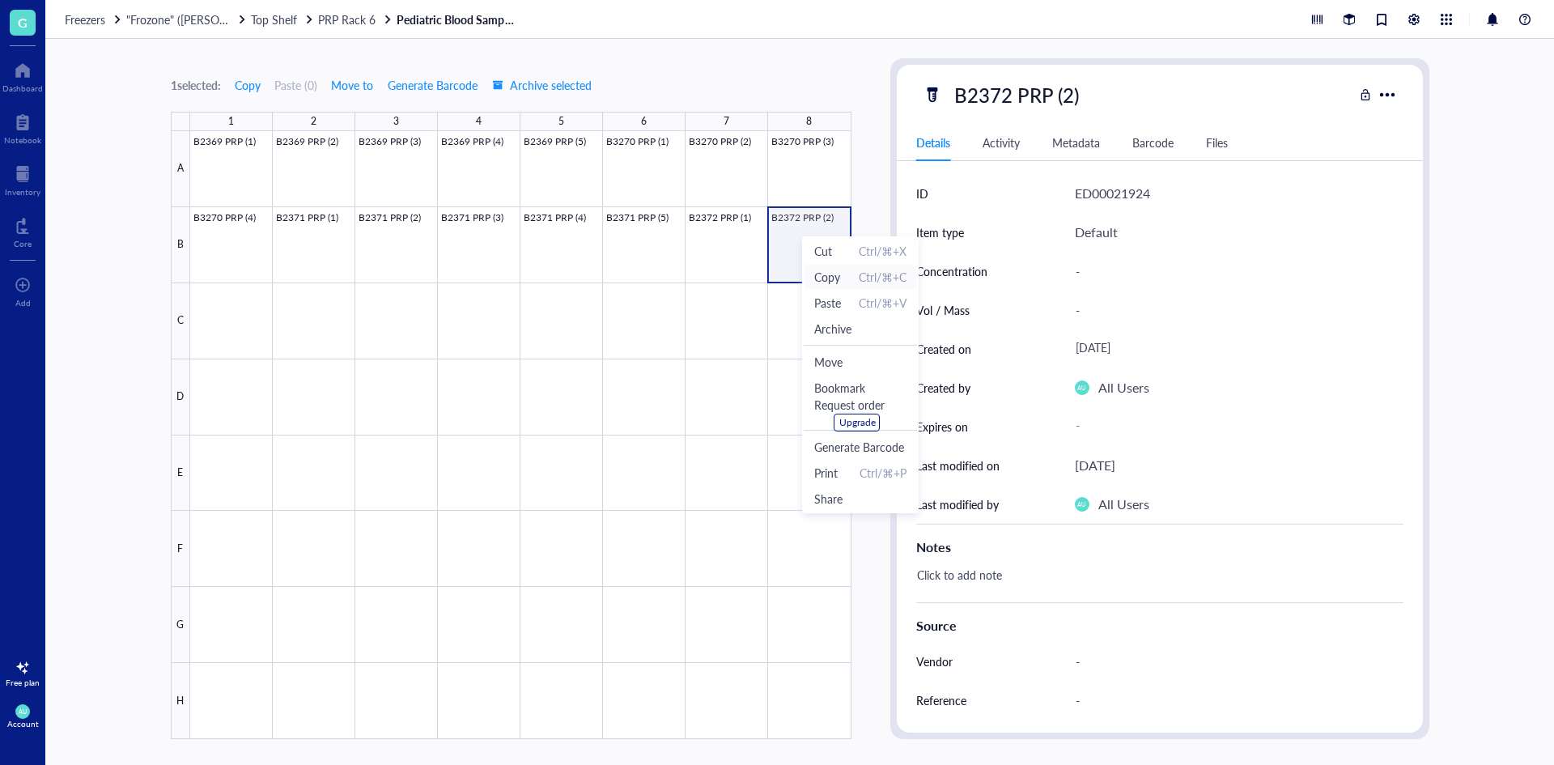
click at [821, 278] on span "Copy" at bounding box center [827, 277] width 26 height 18
click at [234, 318] on div at bounding box center [520, 435] width 661 height 608
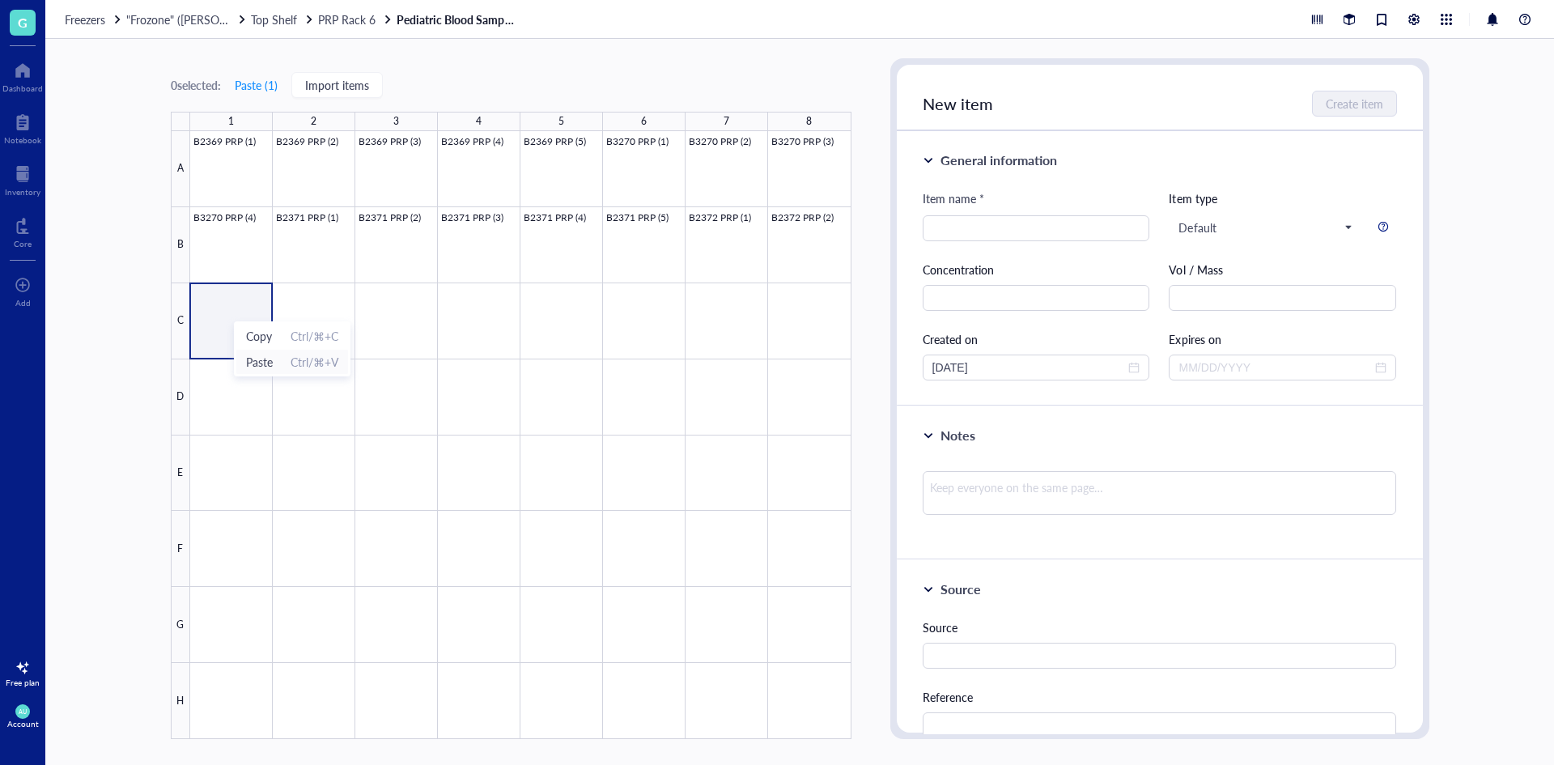
click at [257, 358] on span "Paste" at bounding box center [259, 362] width 27 height 18
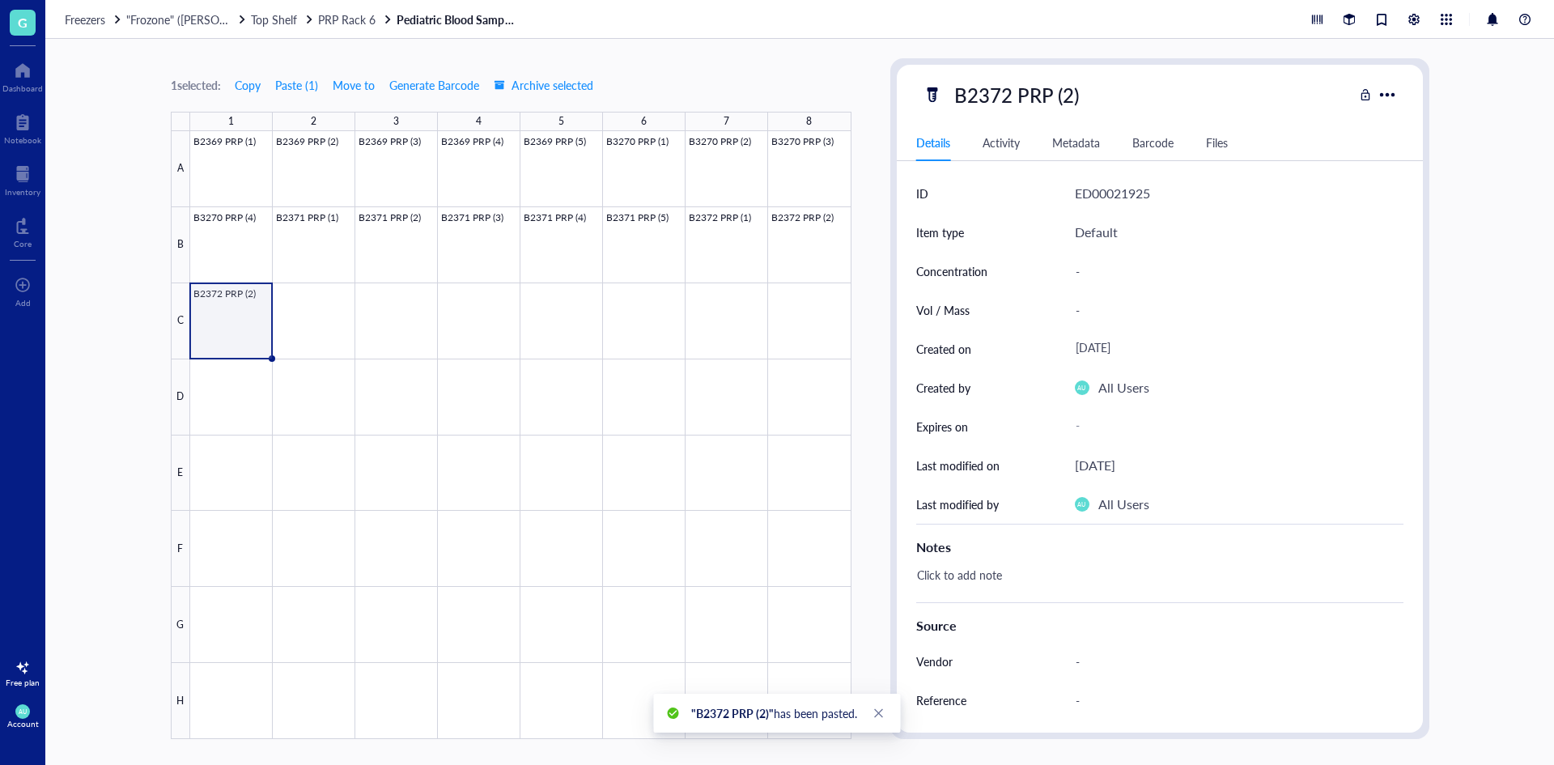
click at [243, 304] on div at bounding box center [520, 435] width 661 height 608
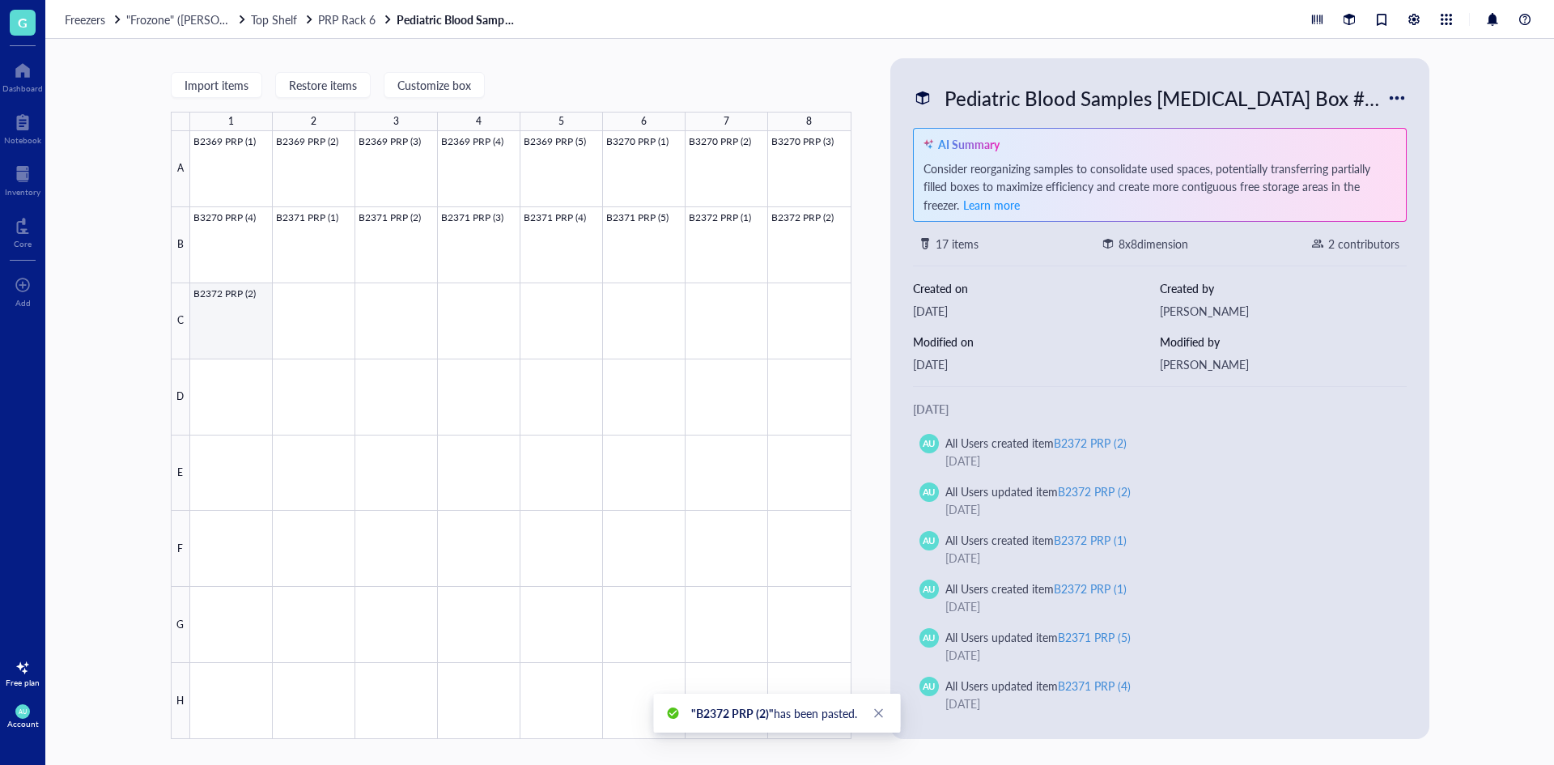
click at [265, 304] on div at bounding box center [520, 435] width 661 height 608
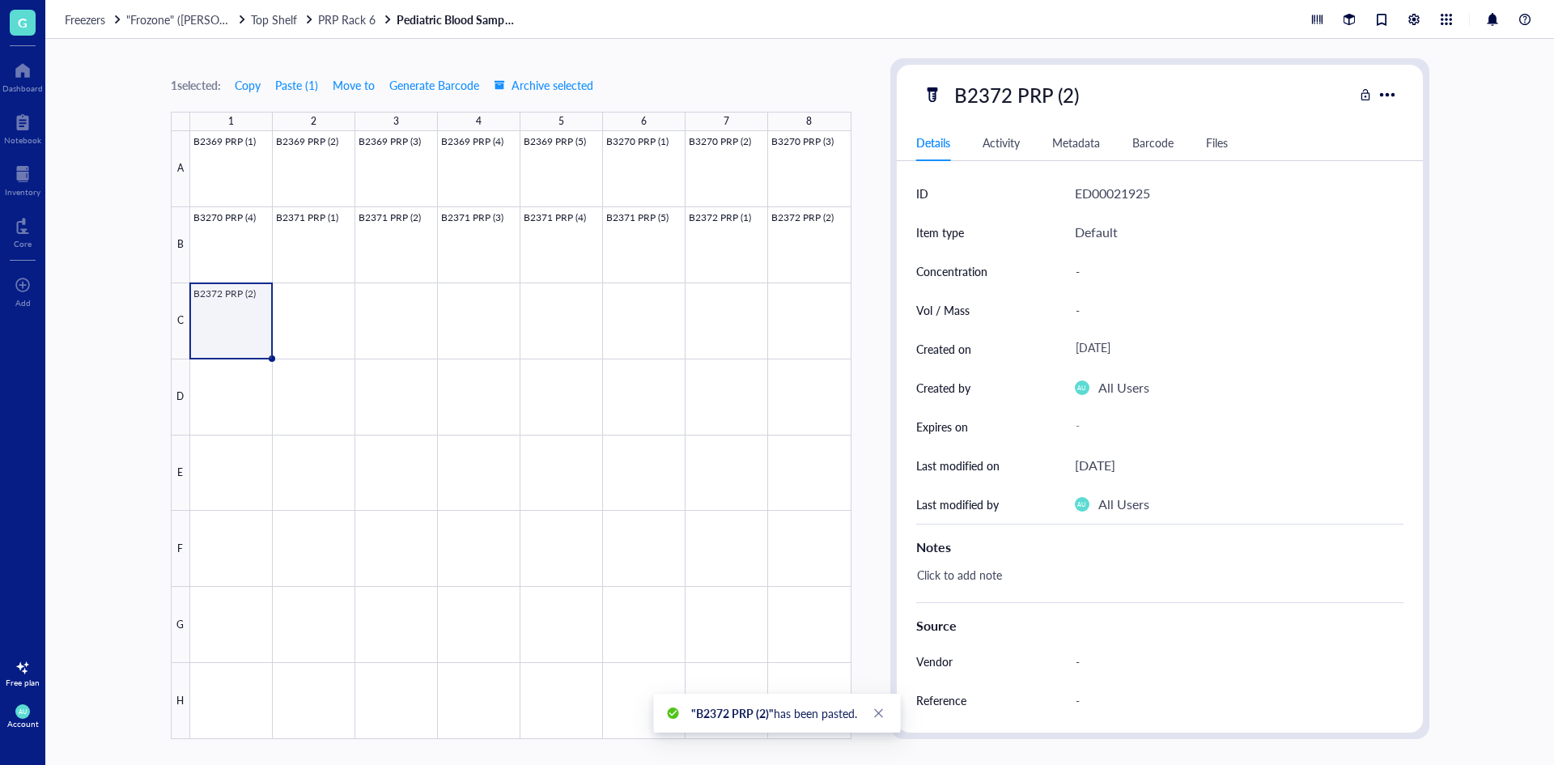
click at [1062, 91] on div "B2372 PRP (2)" at bounding box center [1016, 95] width 139 height 34
click at [1068, 95] on input "B2372 PRP (2)" at bounding box center [1033, 95] width 170 height 32
type input "B2372 PRP (3)"
click at [1170, 104] on div "B2372 PRP (3)" at bounding box center [1138, 95] width 431 height 34
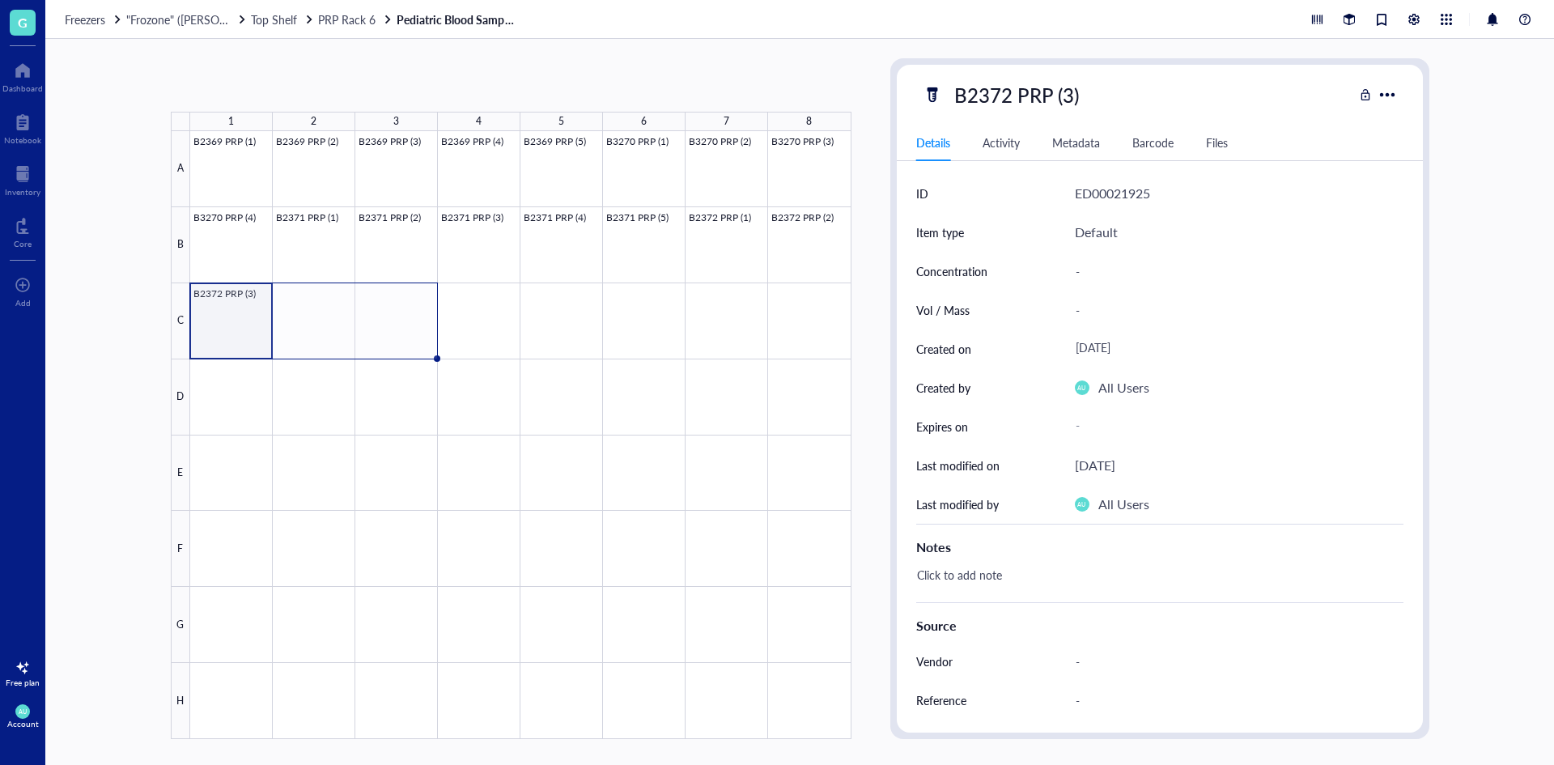
drag, startPoint x: 271, startPoint y: 357, endPoint x: 400, endPoint y: 332, distance: 131.1
click at [0, 0] on div "B2369 PRP (1) B2369 PRP (2) B2369 PRP (3) B2369 PRP (4) B2369 PRP (5) B3270 PRP…" at bounding box center [0, 0] width 0 height 0
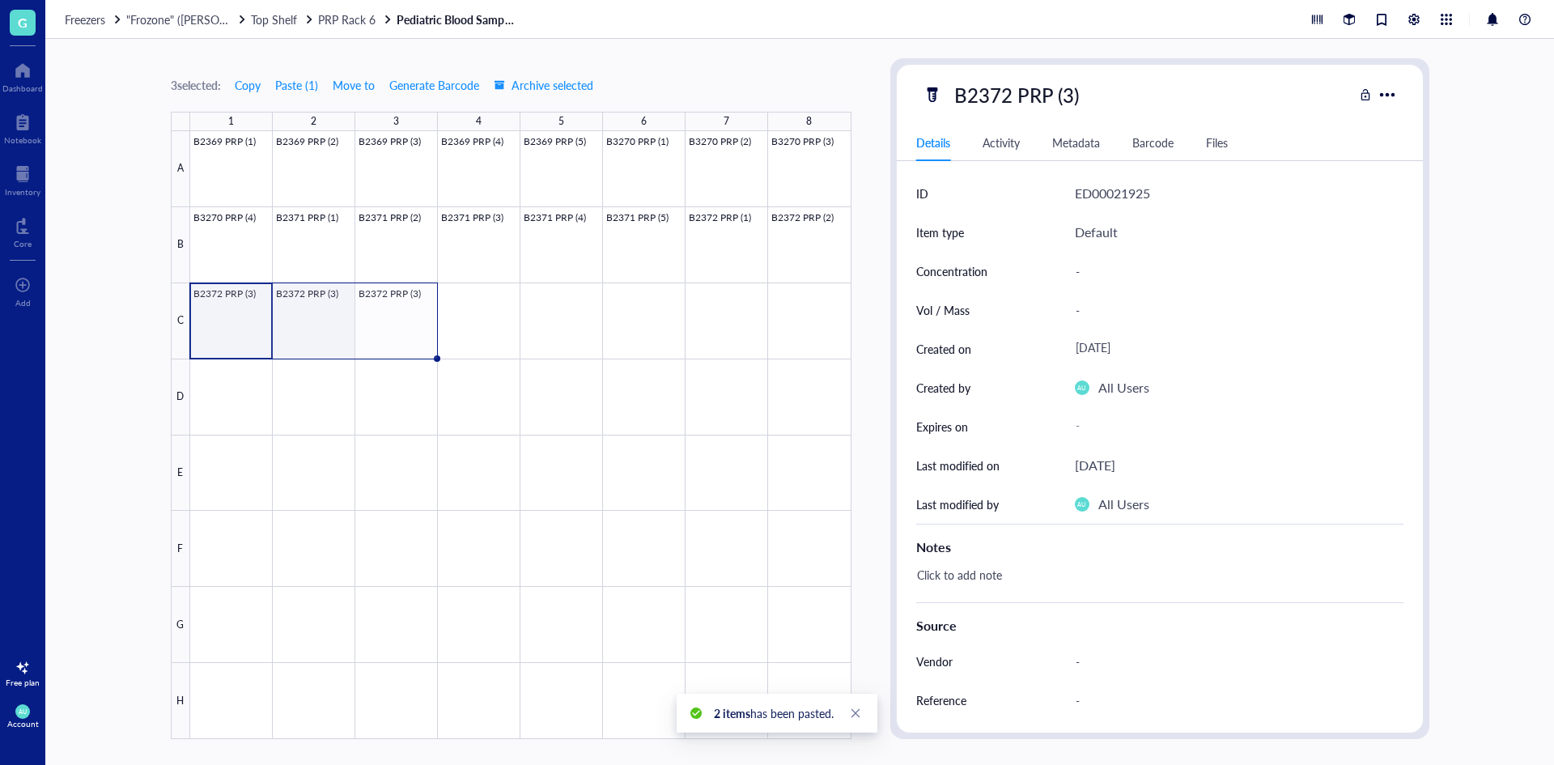
click at [321, 334] on div at bounding box center [520, 435] width 661 height 608
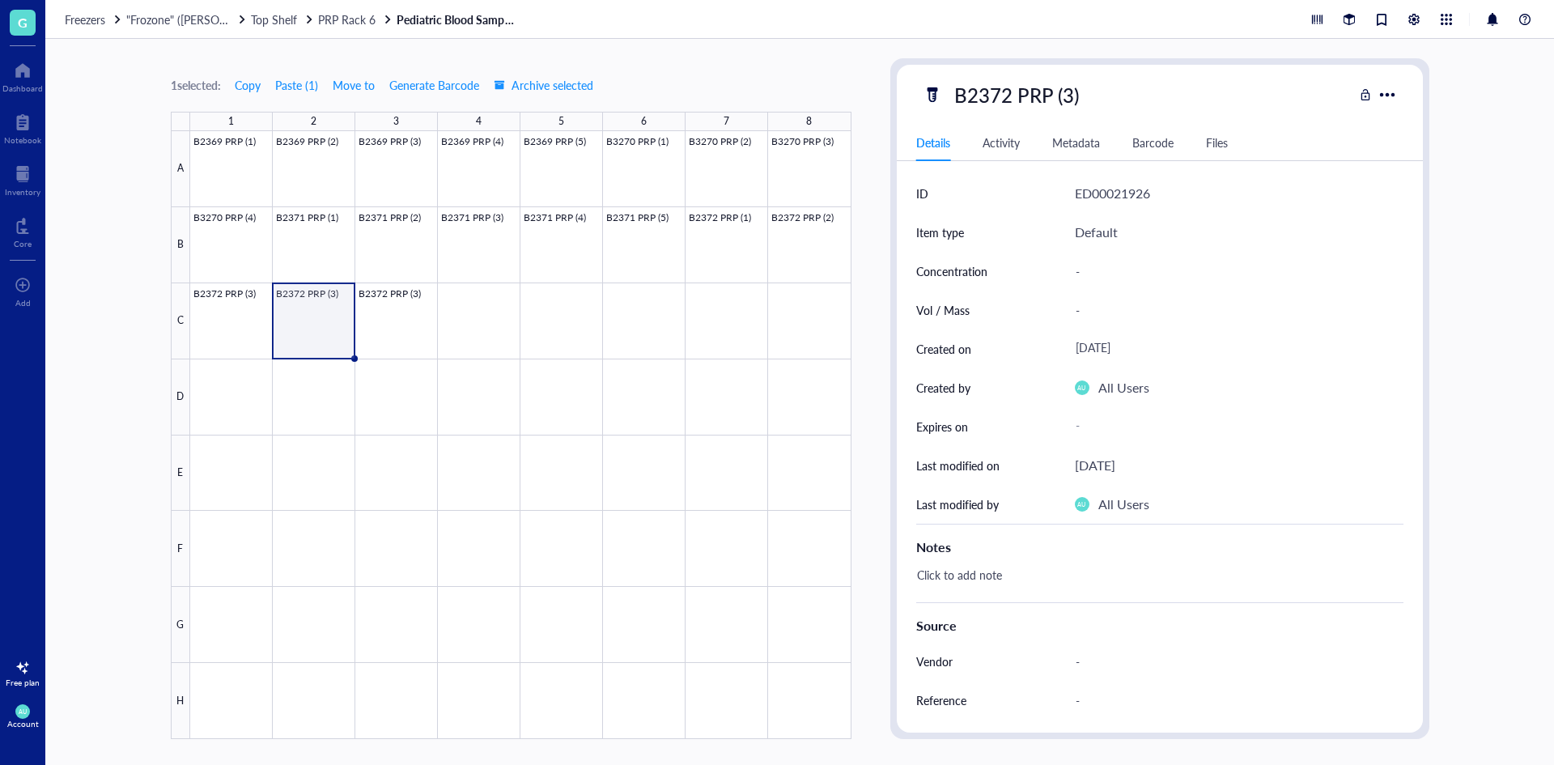
click at [1073, 91] on div "B2372 PRP (3)" at bounding box center [1016, 95] width 139 height 34
click at [1072, 91] on input "B2372 PRP (3)" at bounding box center [1033, 95] width 170 height 32
type input "B2372 PRP (4)"
click at [1222, 95] on div "B2372 PRP (4)" at bounding box center [1138, 95] width 431 height 34
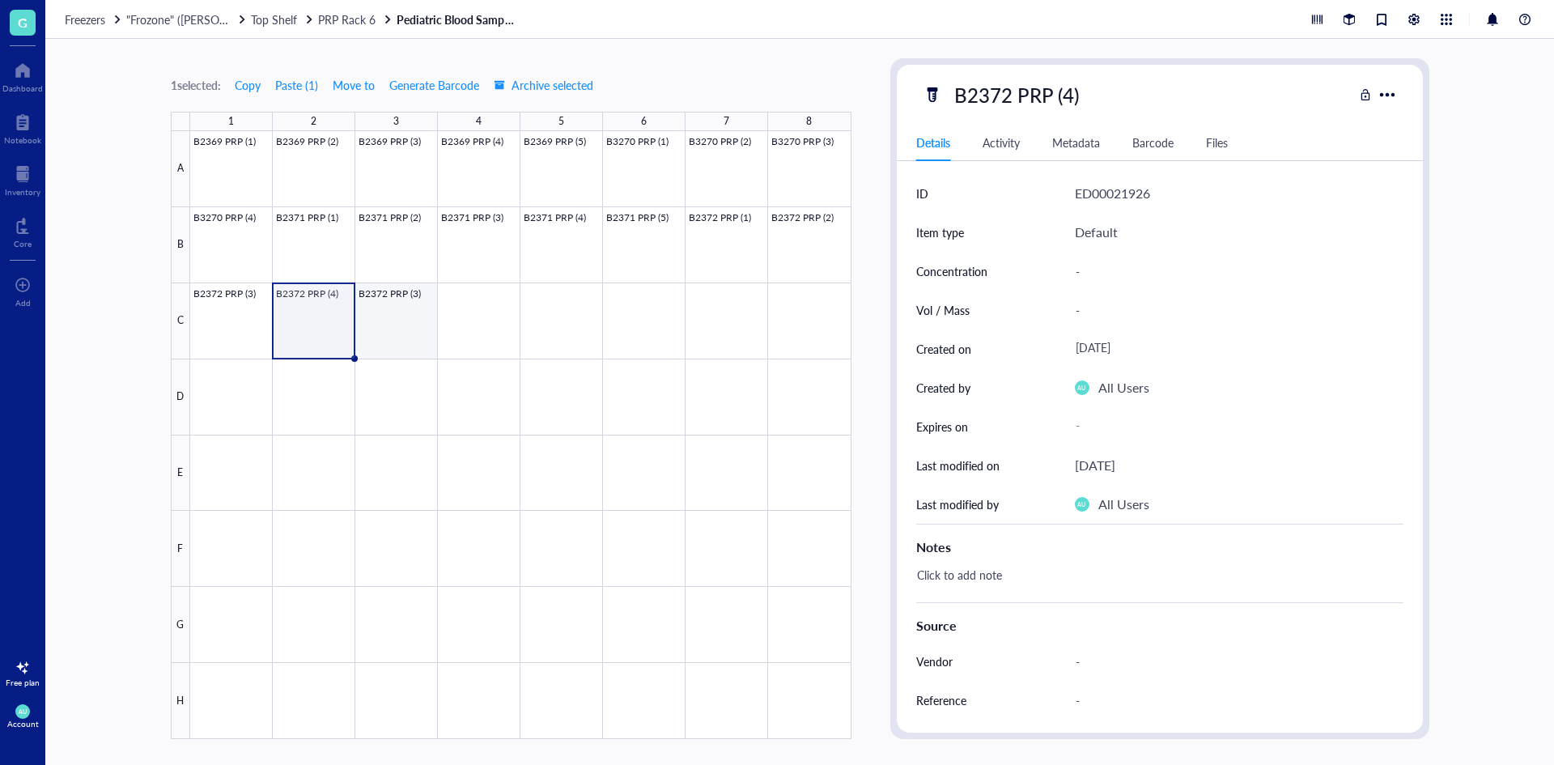
click at [402, 317] on div at bounding box center [520, 435] width 661 height 608
click at [1068, 94] on div "B2372 PRP (3)" at bounding box center [1016, 95] width 139 height 34
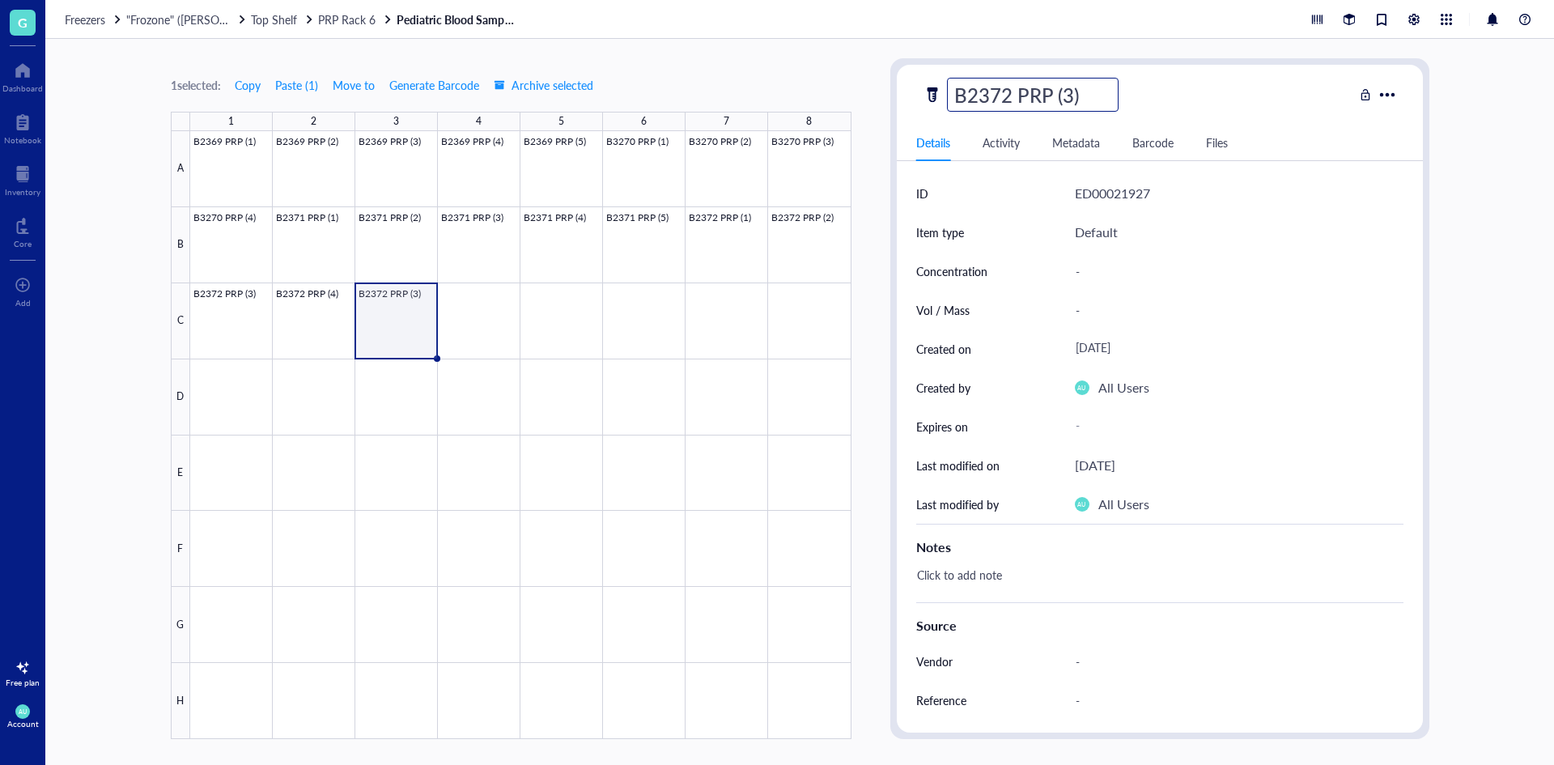
click at [1072, 91] on input "B2372 PRP (3)" at bounding box center [1033, 95] width 170 height 32
type input "B2372 PRP (5)"
click at [1187, 97] on div "B2372 PRP (5)" at bounding box center [1138, 95] width 431 height 34
click at [466, 324] on div at bounding box center [520, 435] width 661 height 608
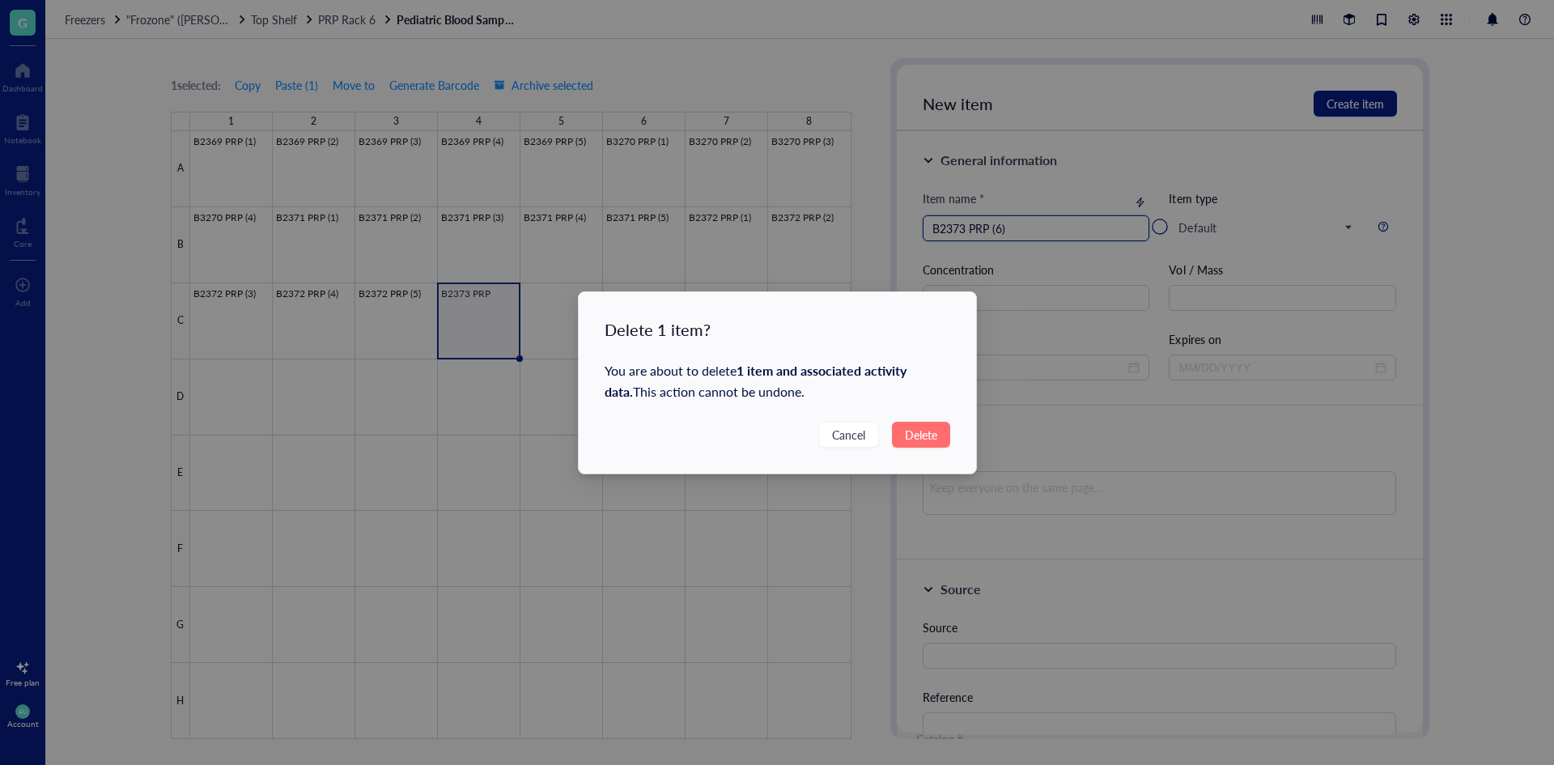
type input "B2373 PRP (6)"
click at [859, 434] on span "Cancel" at bounding box center [847, 435] width 33 height 18
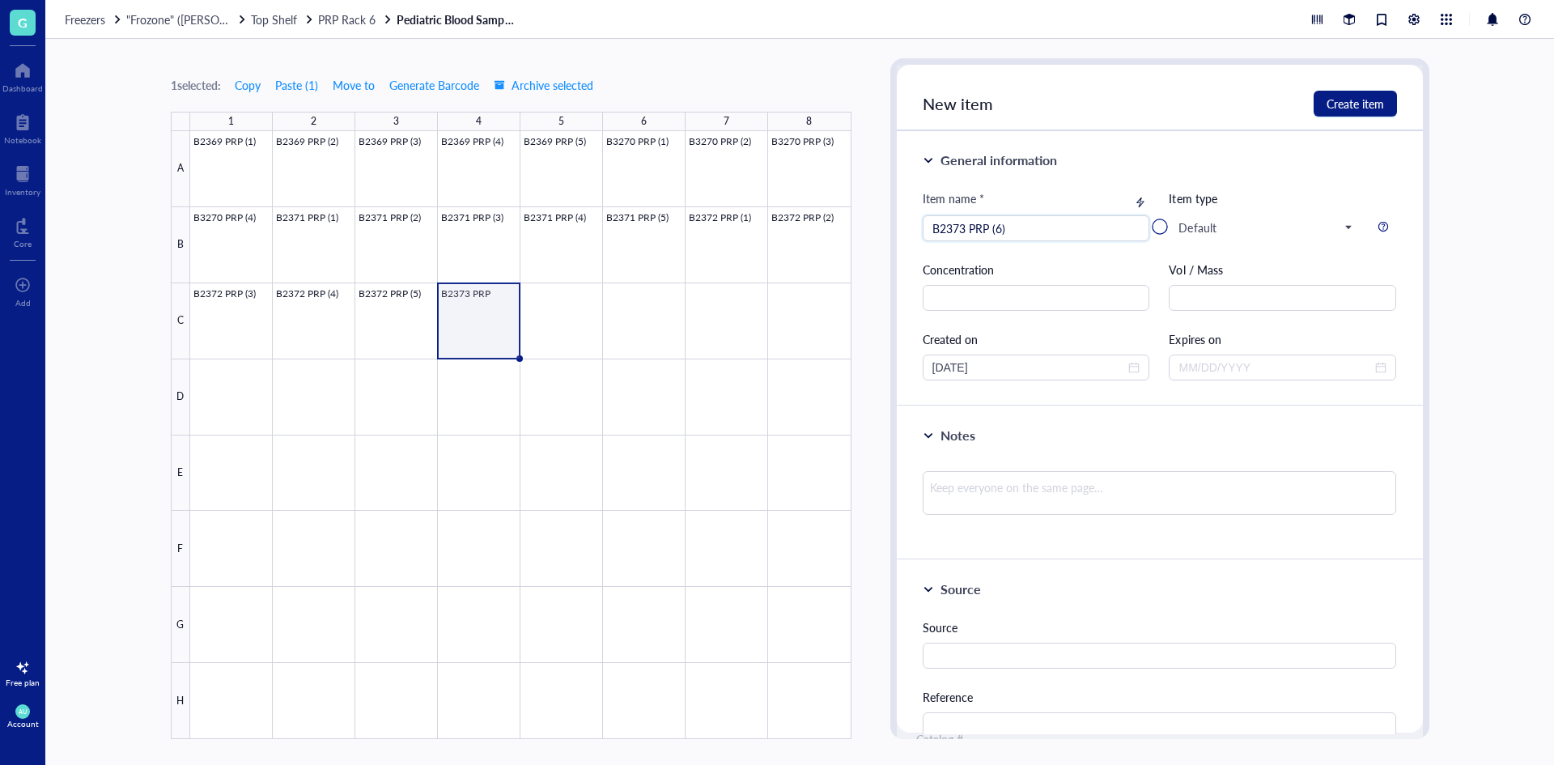
click at [997, 225] on div at bounding box center [1160, 227] width 526 height 324
click at [1039, 227] on div at bounding box center [1160, 227] width 526 height 324
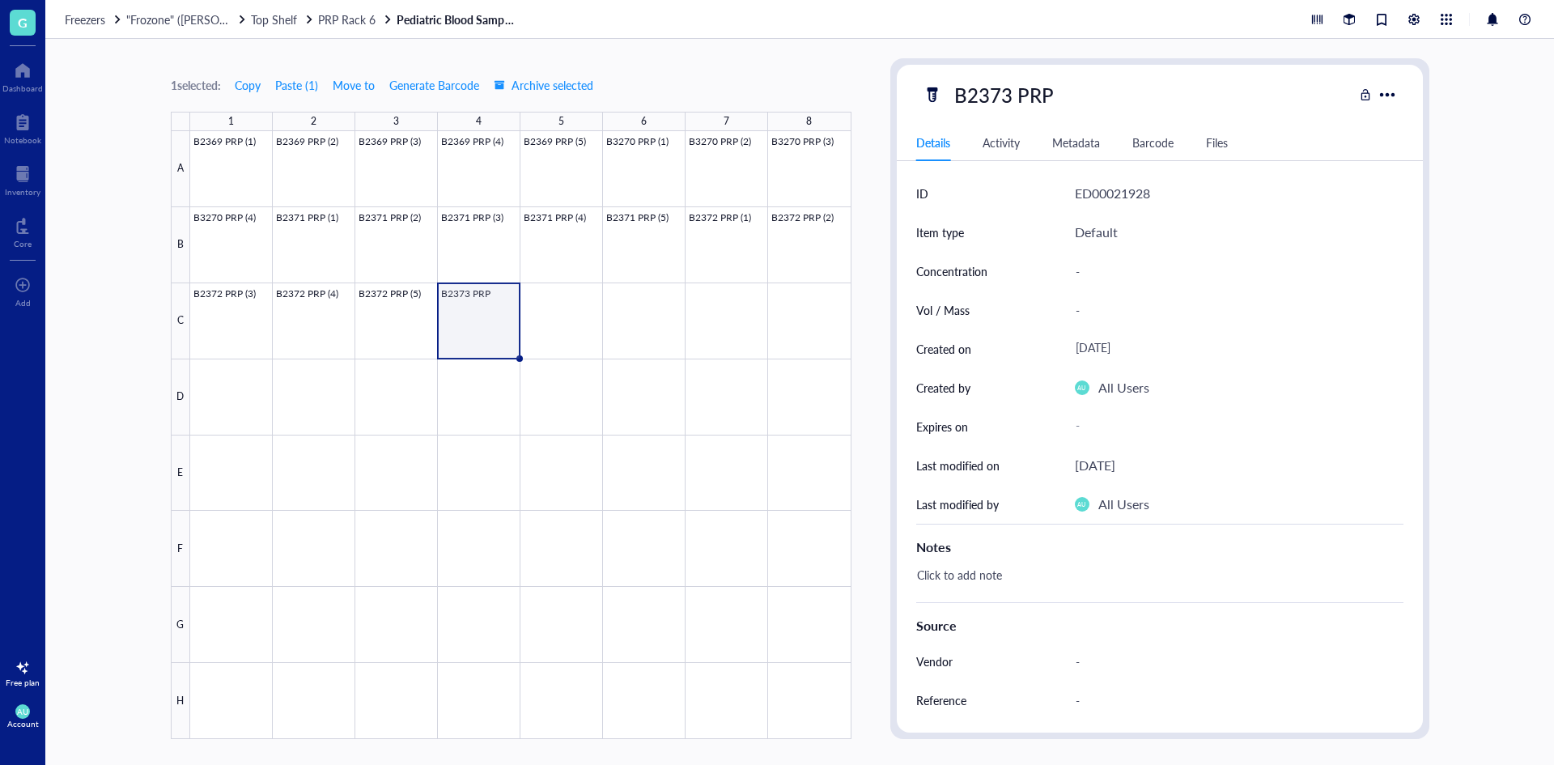
click at [1033, 79] on div "B2373 PRP" at bounding box center [1004, 95] width 114 height 34
type input "B2373 PRP (1)"
click at [1244, 125] on div "Details Activity Metadata Barcode Files" at bounding box center [1160, 143] width 526 height 36
drag, startPoint x: 517, startPoint y: 358, endPoint x: 786, endPoint y: 322, distance: 271.1
click at [0, 0] on div "B2369 PRP (1) B2369 PRP (2) B2369 PRP (3) B2369 PRP (4) B2369 PRP (5) B3270 PRP…" at bounding box center [0, 0] width 0 height 0
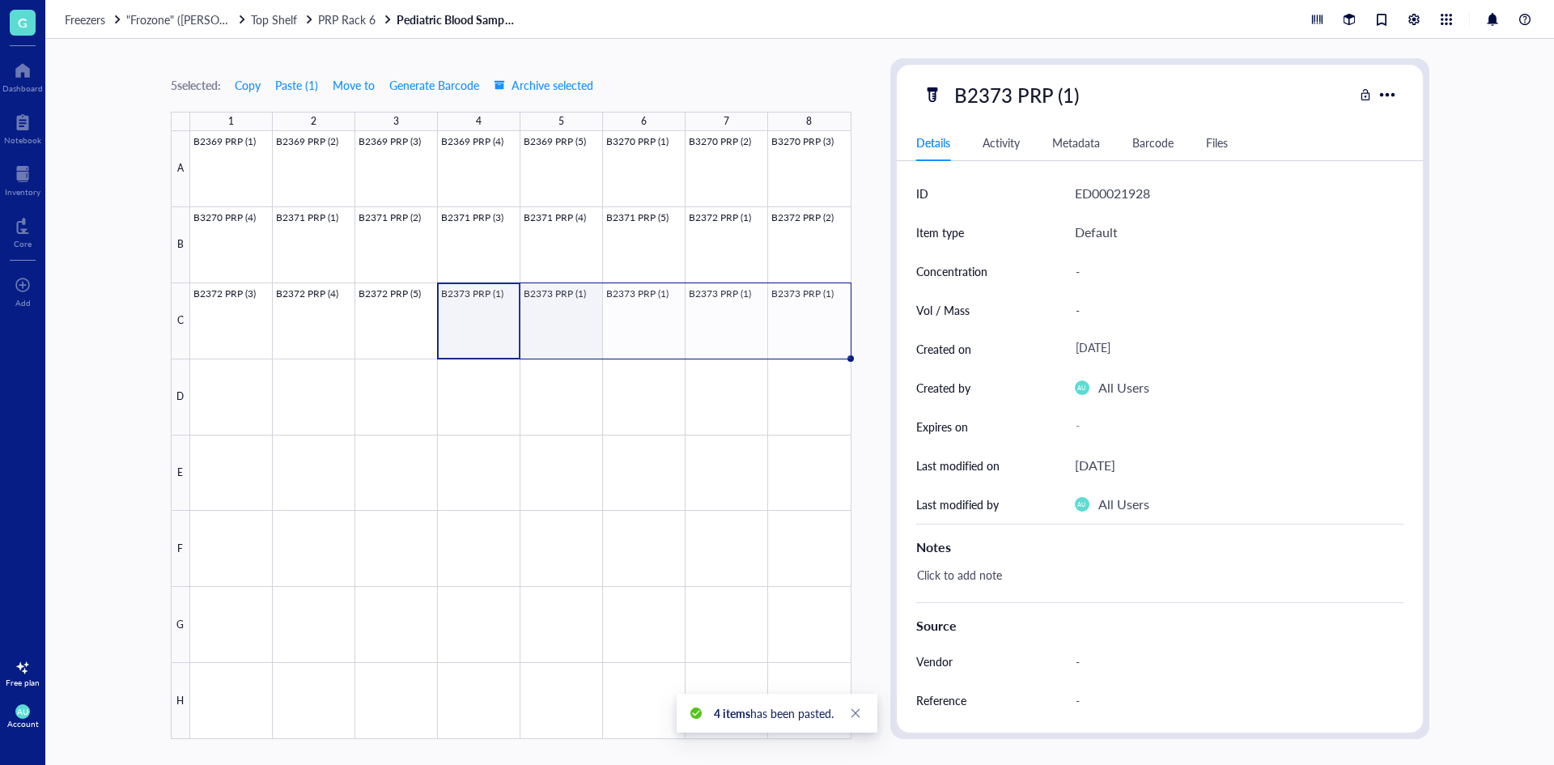
click at [583, 321] on div at bounding box center [520, 435] width 661 height 608
click at [1068, 95] on div "B2373 PRP (1)" at bounding box center [1016, 95] width 139 height 34
click at [1068, 95] on input "B2373 PRP (1)" at bounding box center [1033, 95] width 170 height 32
type input "B2373 PRP (2)"
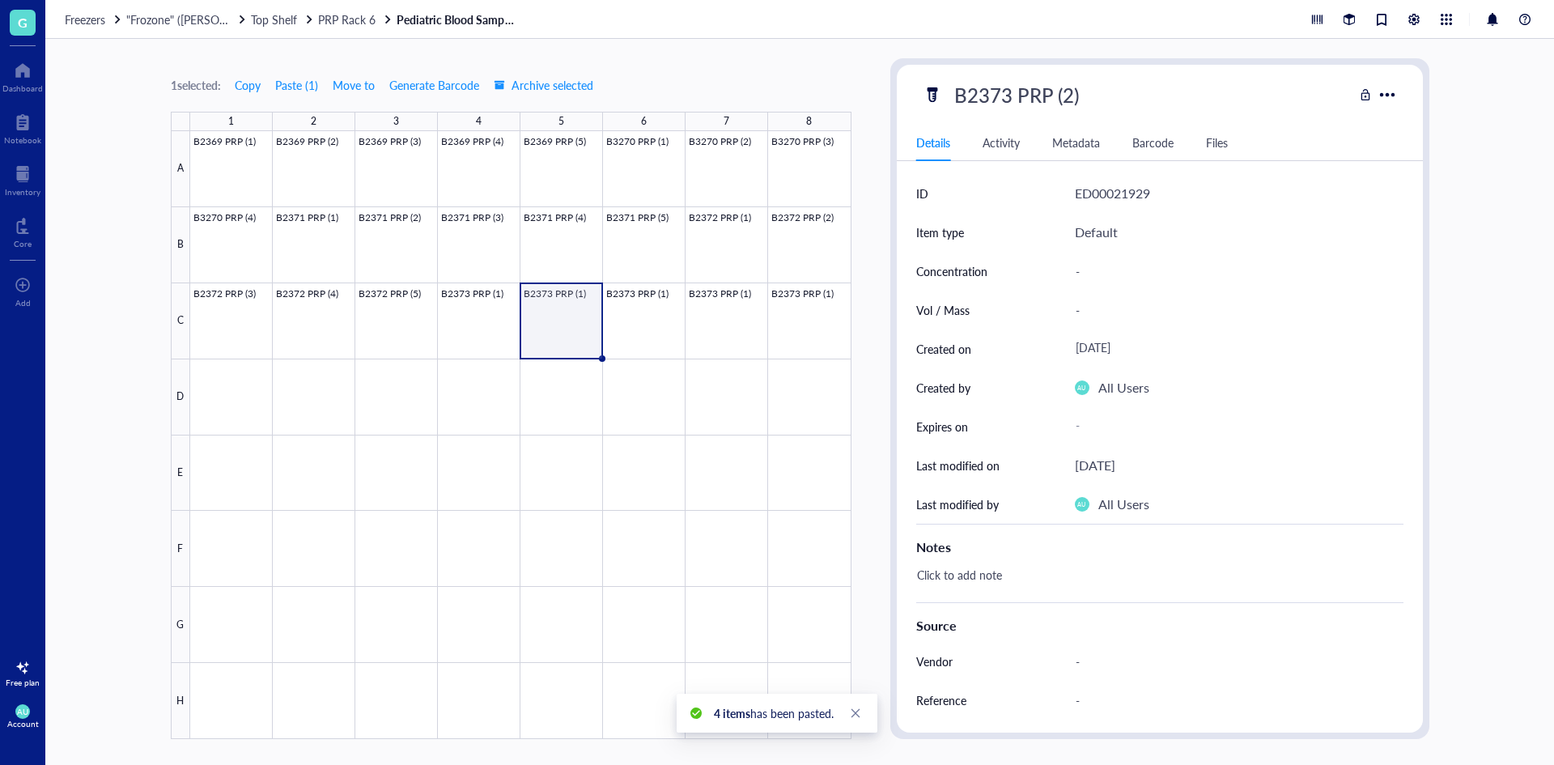
click at [1294, 93] on div "B2373 PRP (2)" at bounding box center [1138, 95] width 431 height 34
click at [652, 288] on div at bounding box center [520, 435] width 661 height 608
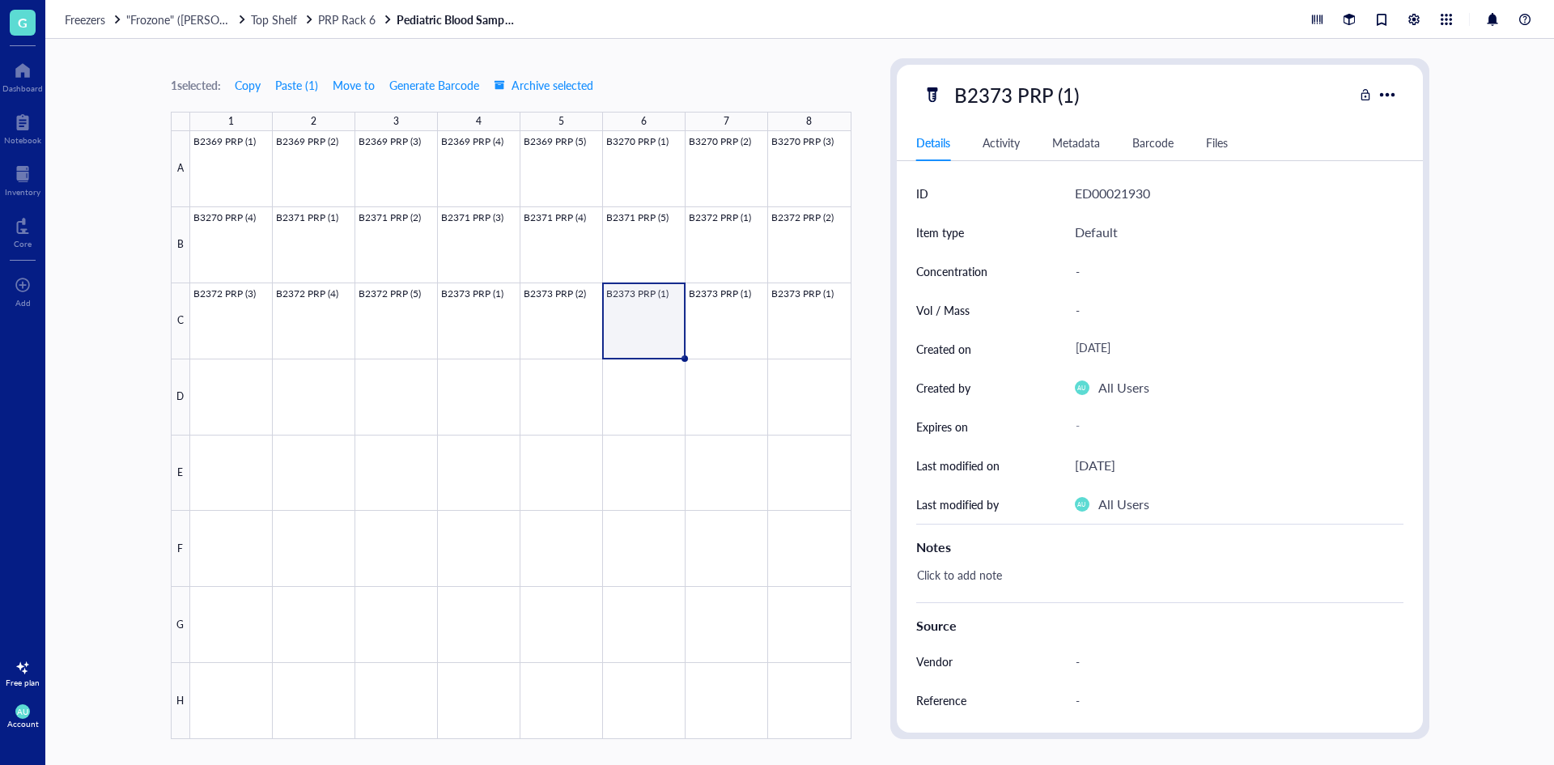
click at [1072, 96] on div "B2373 PRP (1)" at bounding box center [1016, 95] width 139 height 34
click at [1069, 94] on input "B2373 PRP (1)" at bounding box center [1033, 95] width 170 height 32
type input "B2373 PRP (3)"
click at [1155, 98] on div "B2373 PRP (3)" at bounding box center [1138, 95] width 431 height 34
click at [707, 312] on div at bounding box center [520, 435] width 661 height 608
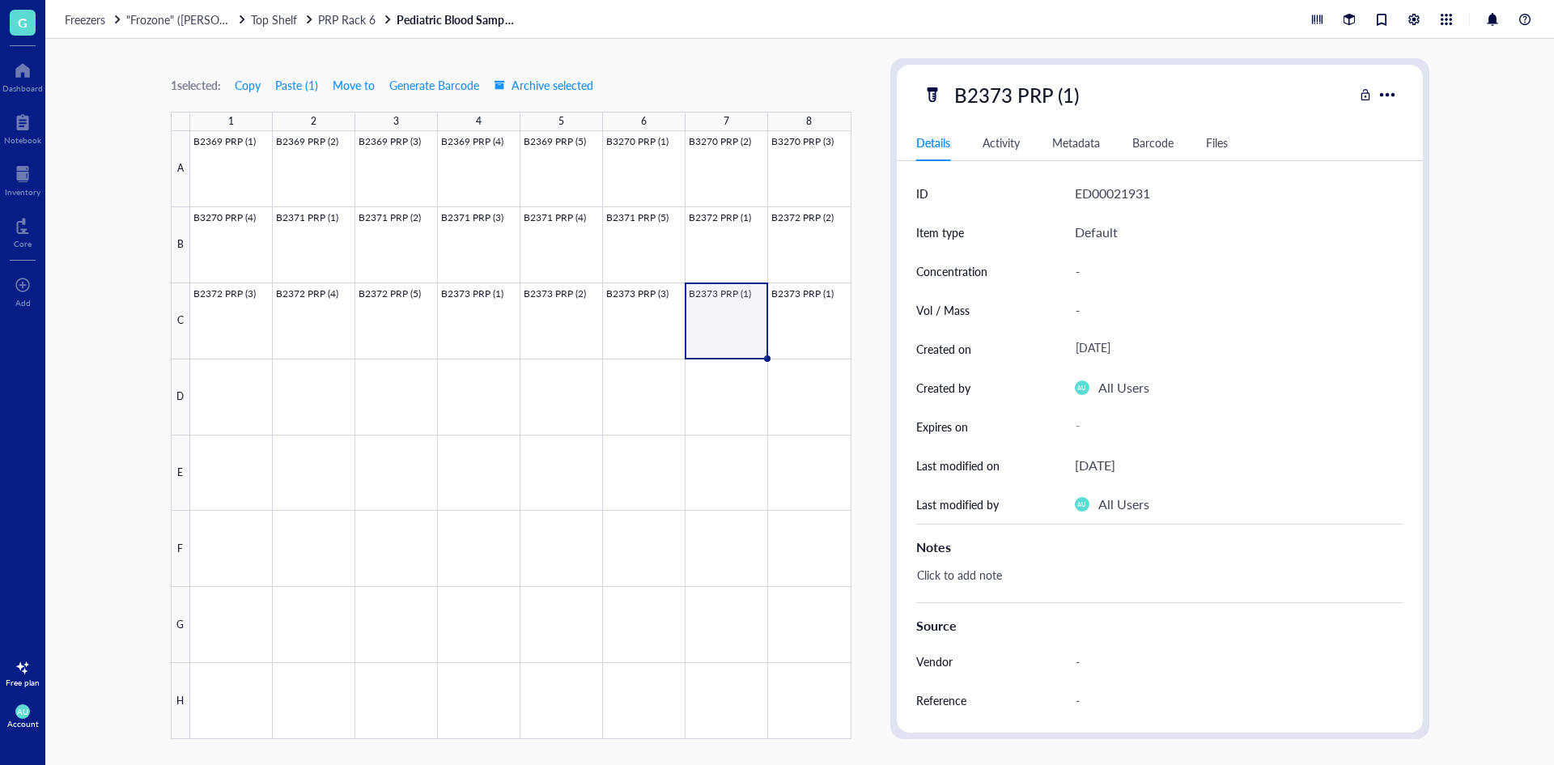
click at [1070, 98] on div "B2373 PRP (1)" at bounding box center [1016, 95] width 139 height 34
click at [1069, 95] on input "B2373 PRP (1)" at bounding box center [1033, 95] width 170 height 32
type input "B2373 PRP (4)"
click at [1300, 108] on div "B2373 PRP (4)" at bounding box center [1138, 95] width 431 height 34
click at [810, 309] on div at bounding box center [520, 435] width 661 height 608
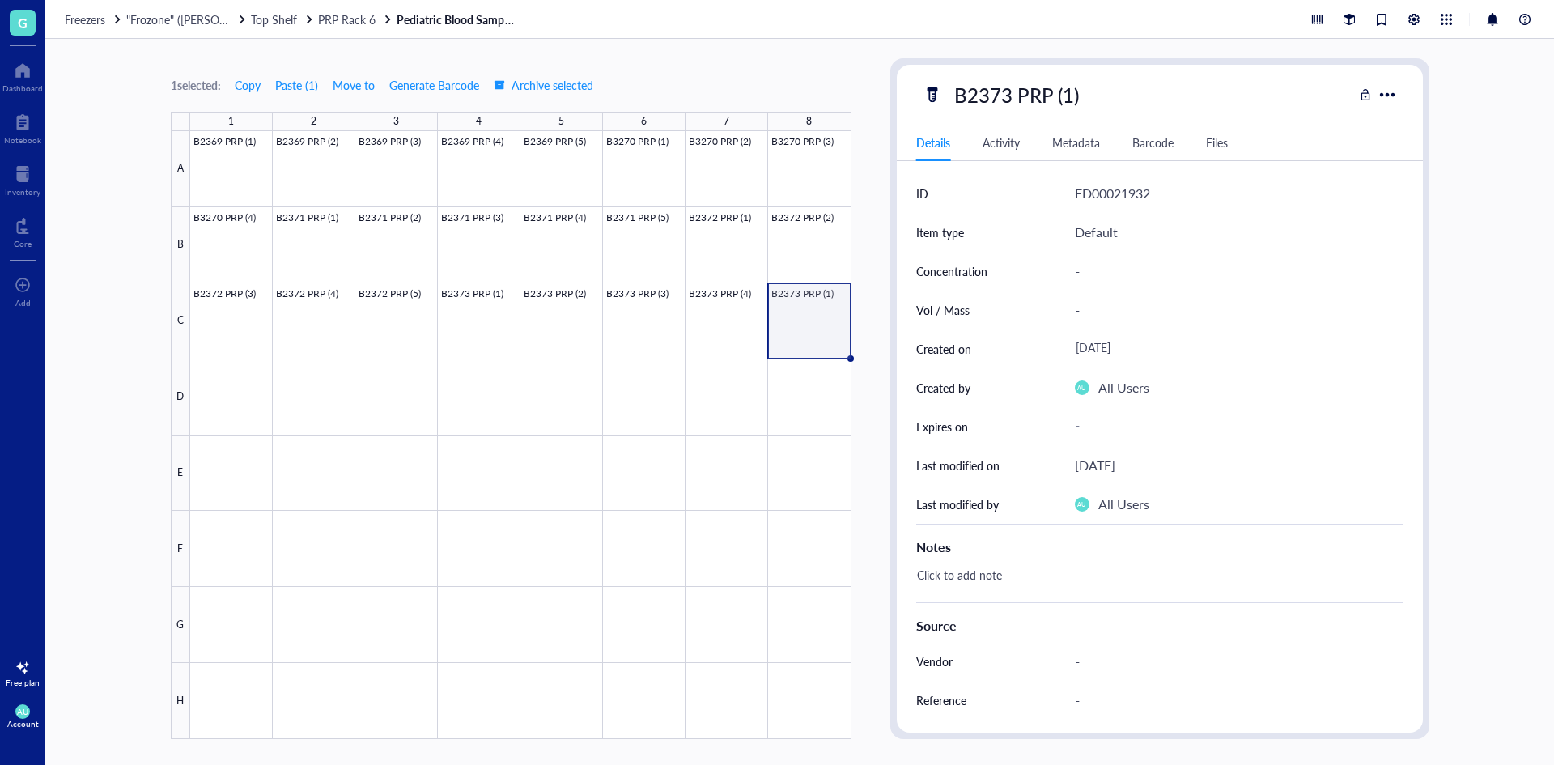
click at [1069, 101] on div "B2373 PRP (1)" at bounding box center [1016, 95] width 139 height 34
click at [1069, 96] on input "B2373 PRP (1)" at bounding box center [1033, 95] width 170 height 32
type input "B2373 PRP (5)"
click at [1194, 97] on div "B2373 PRP (5)" at bounding box center [1138, 95] width 431 height 34
click at [199, 19] on span ""Frozone" ([PERSON_NAME]/[PERSON_NAME])" at bounding box center [246, 19] width 240 height 16
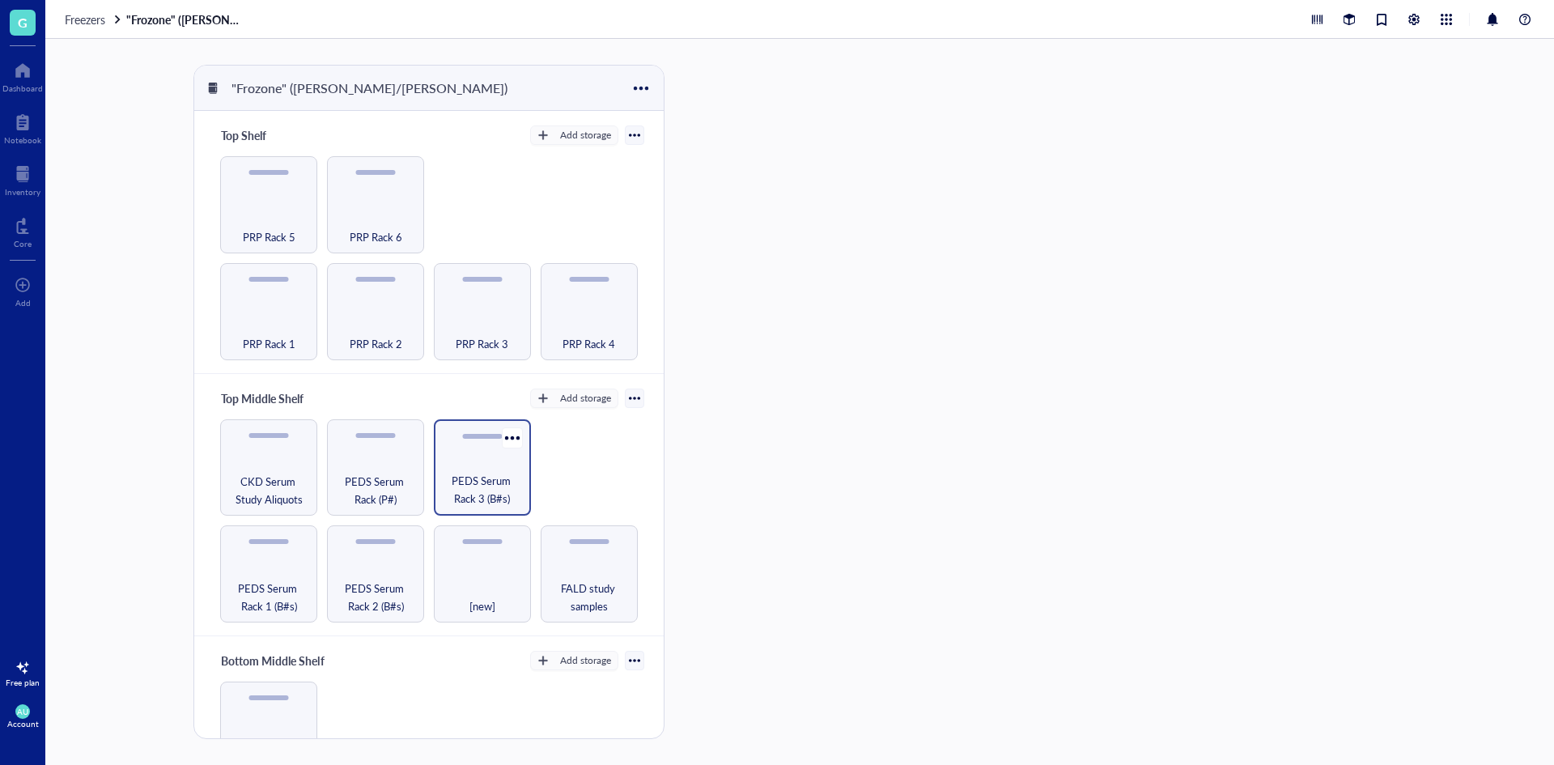
click at [457, 478] on span "PEDS Serum Rack 3 (B#s)" at bounding box center [482, 490] width 81 height 36
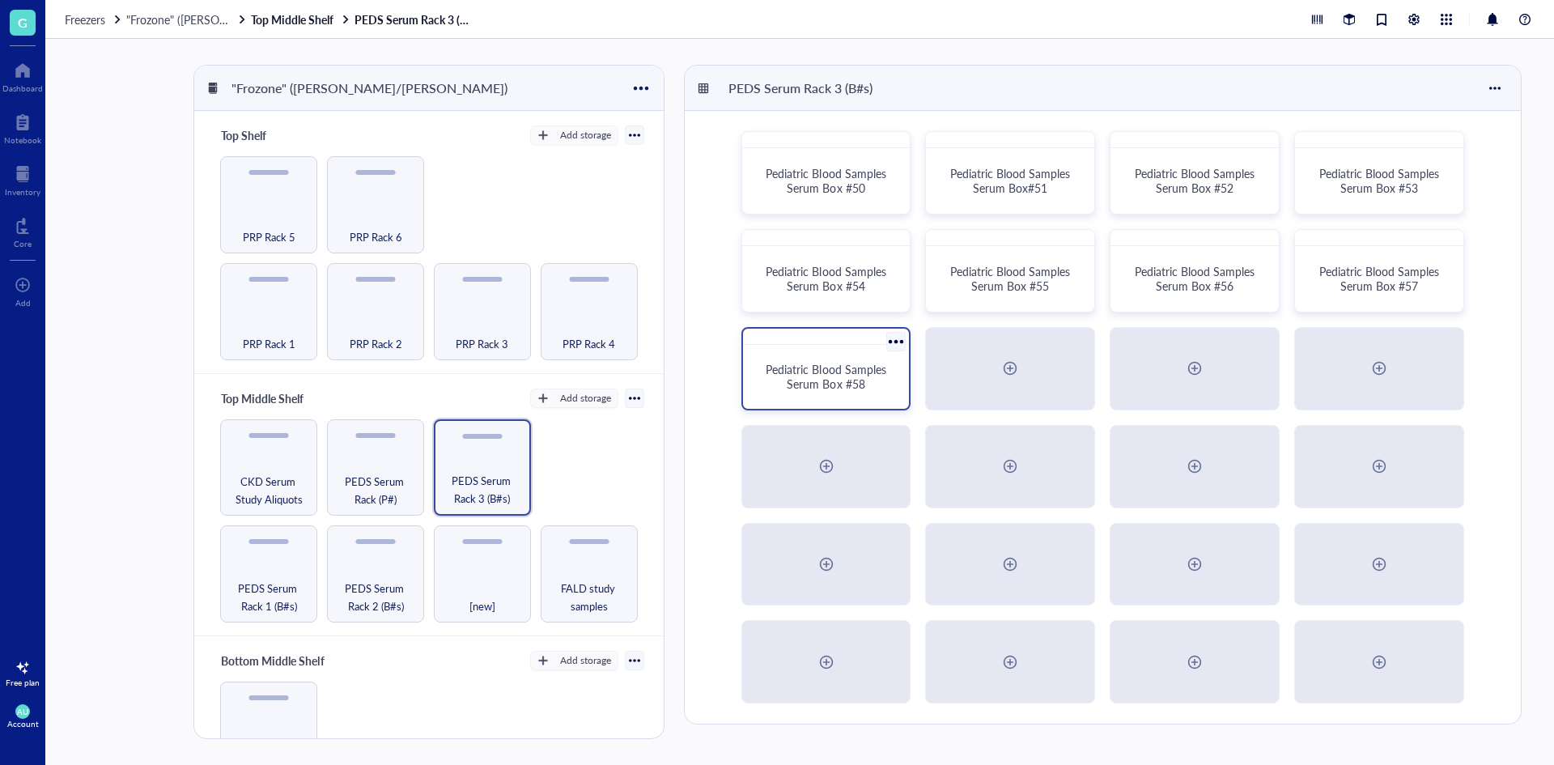
click at [838, 367] on span "Pediatric Blood Samples Serum Box #58" at bounding box center [827, 376] width 123 height 31
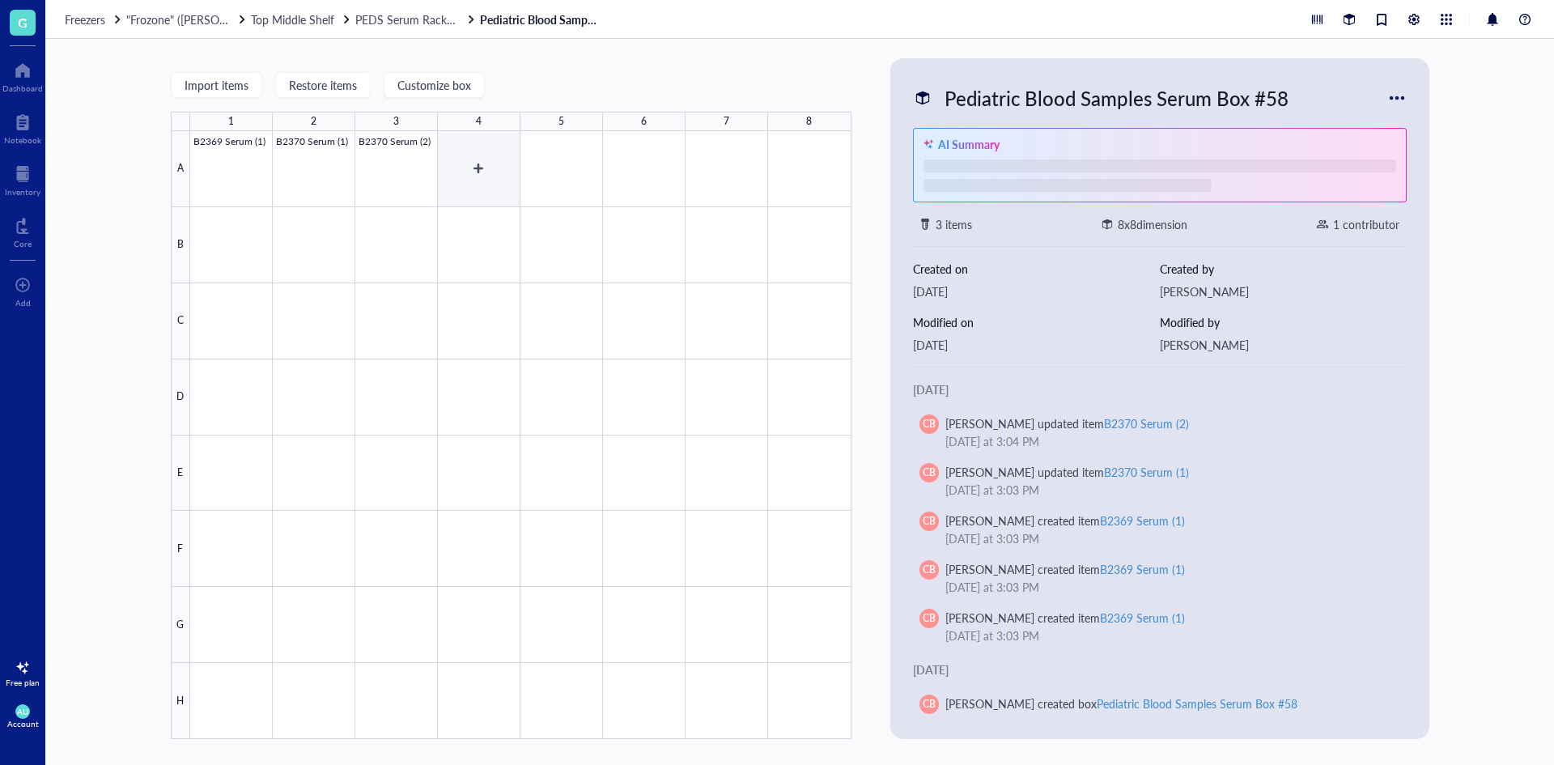
click at [485, 173] on div at bounding box center [520, 435] width 661 height 608
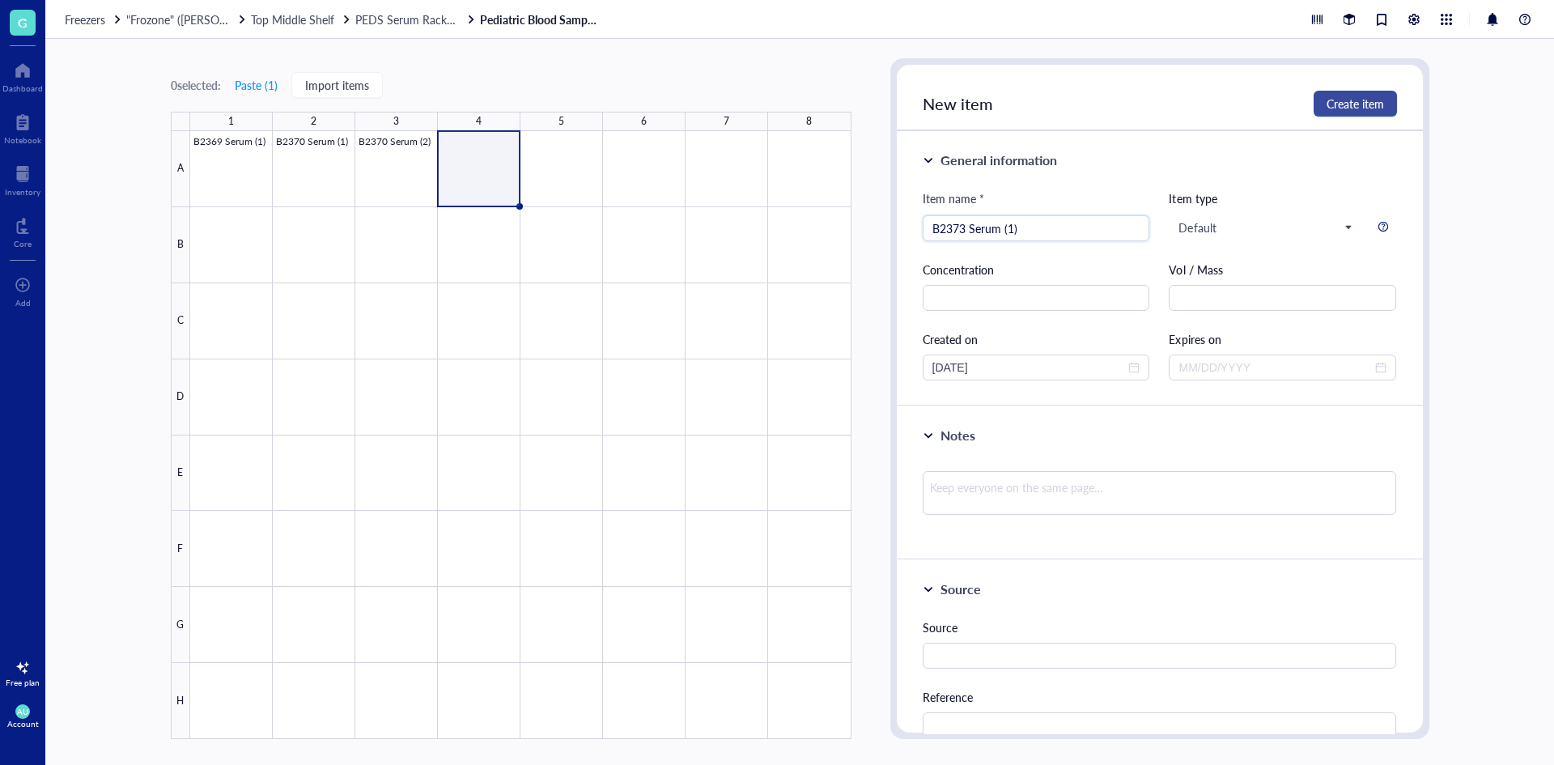
type input "B2373 Serum (1)"
click at [1328, 104] on span "Create item" at bounding box center [1355, 103] width 57 height 13
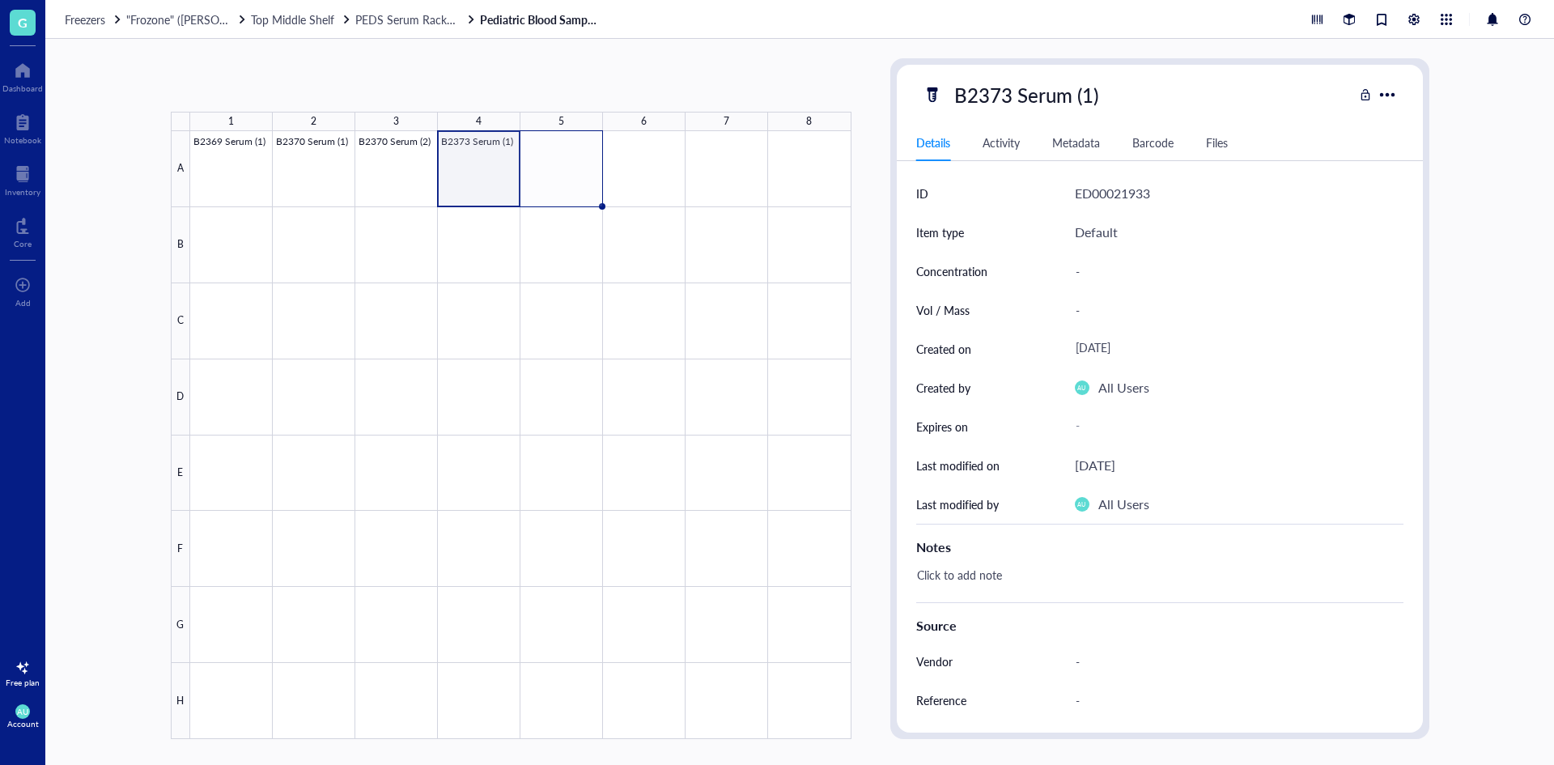
drag, startPoint x: 518, startPoint y: 206, endPoint x: 556, endPoint y: 202, distance: 38.3
click at [0, 0] on div "B2369 Serum (1) B2370 Serum (1) B2370 Serum (2) B2373 Serum (1)" at bounding box center [0, 0] width 0 height 0
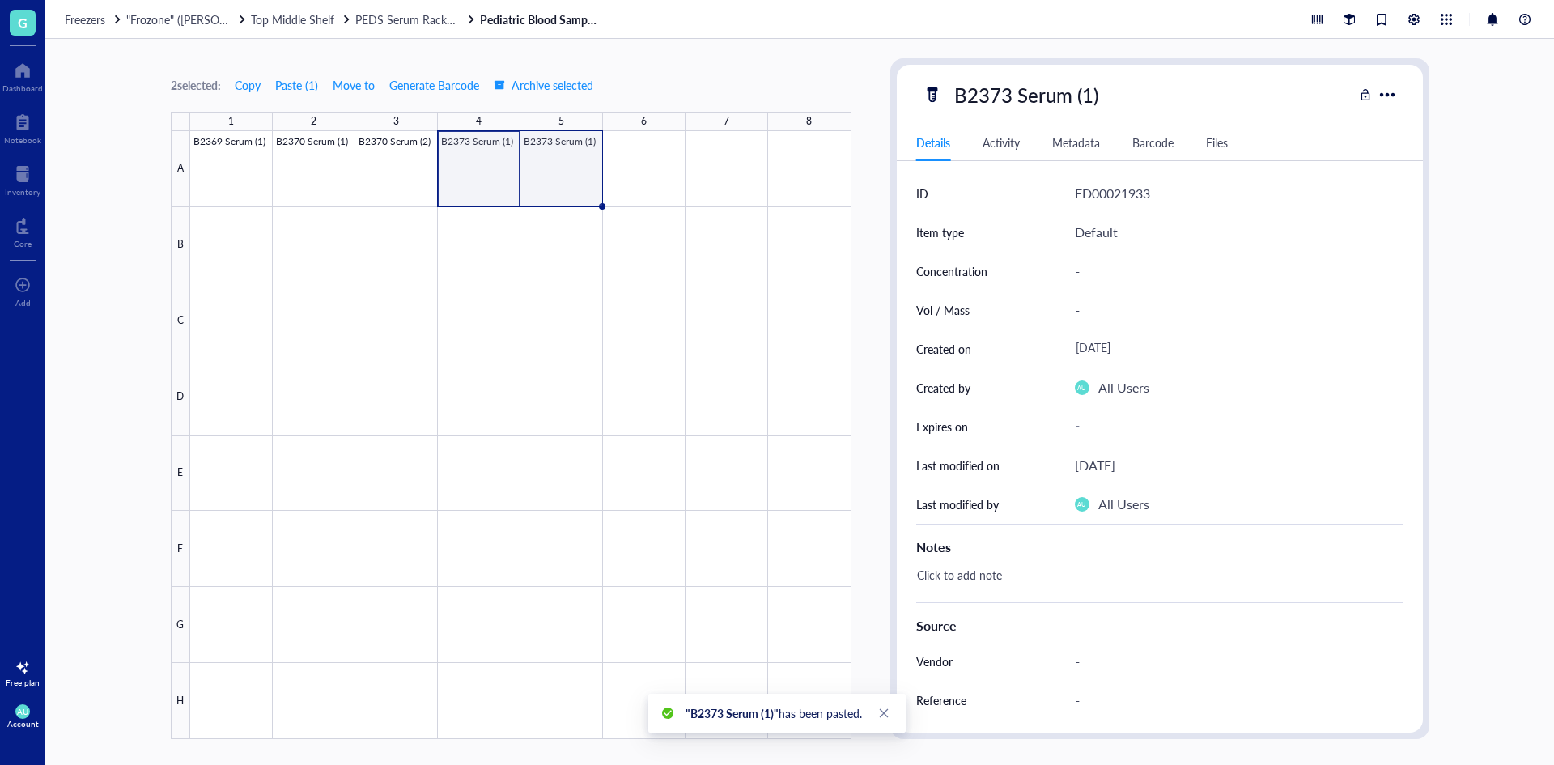
click at [592, 168] on div at bounding box center [520, 435] width 661 height 608
click at [1048, 104] on div "B2373 Serum (1)" at bounding box center [1026, 95] width 159 height 34
click at [1092, 97] on input "B2373 Serum (1)" at bounding box center [1044, 95] width 193 height 32
type input "B2373 Serum (2)"
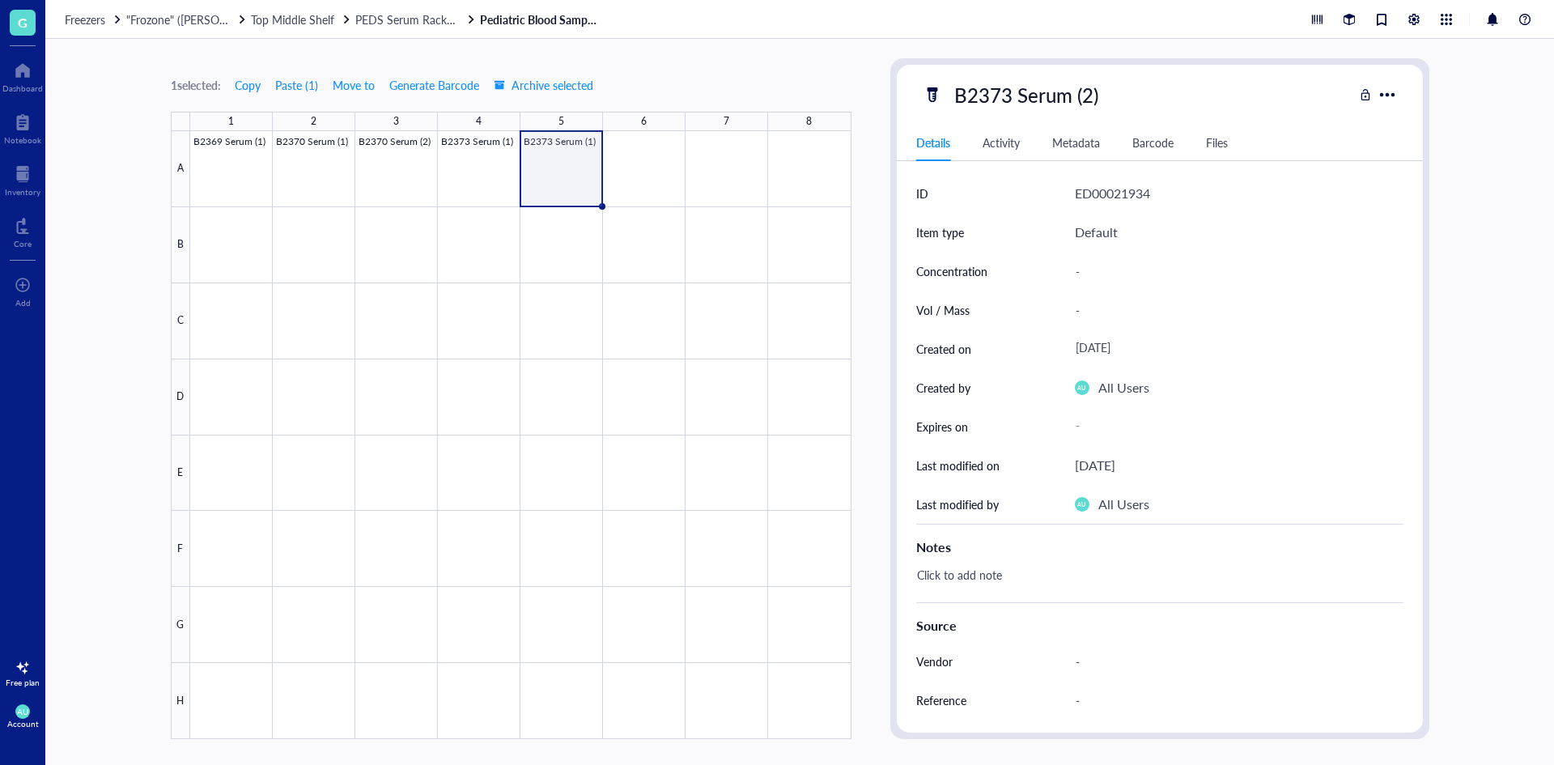
click at [1184, 87] on div "B2373 Serum (2)" at bounding box center [1138, 95] width 431 height 34
